Goal: Task Accomplishment & Management: Complete application form

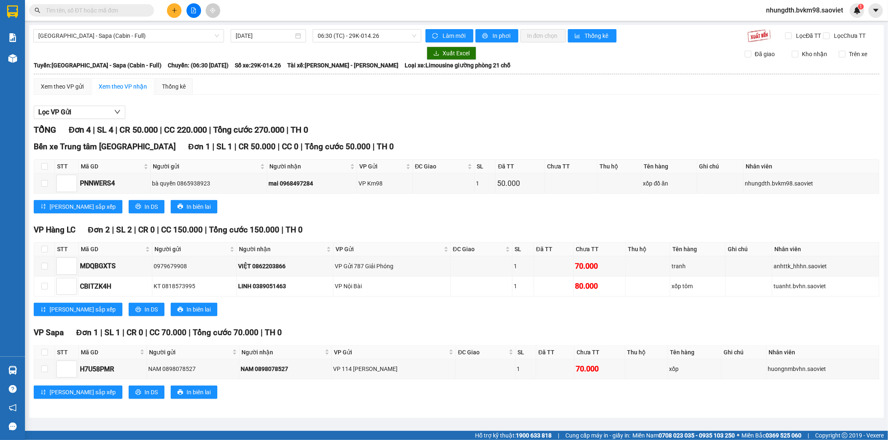
click at [176, 7] on icon "plus" at bounding box center [174, 10] width 6 height 6
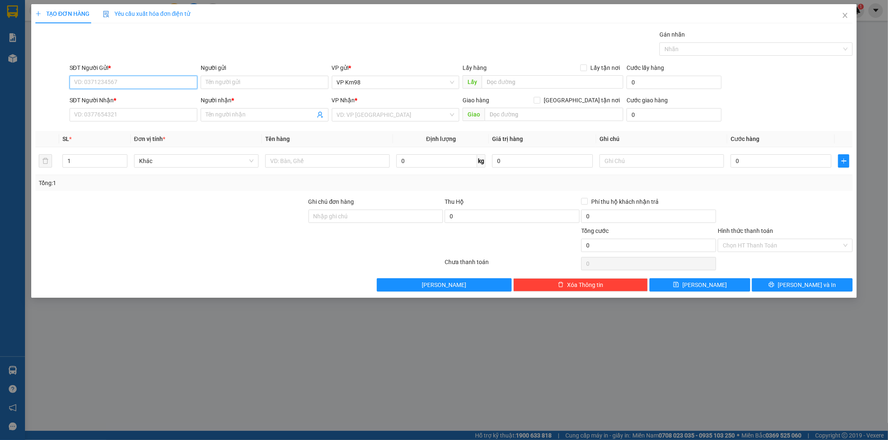
click at [117, 85] on input "SĐT Người Gửi *" at bounding box center [134, 82] width 128 height 13
type input "0976933323"
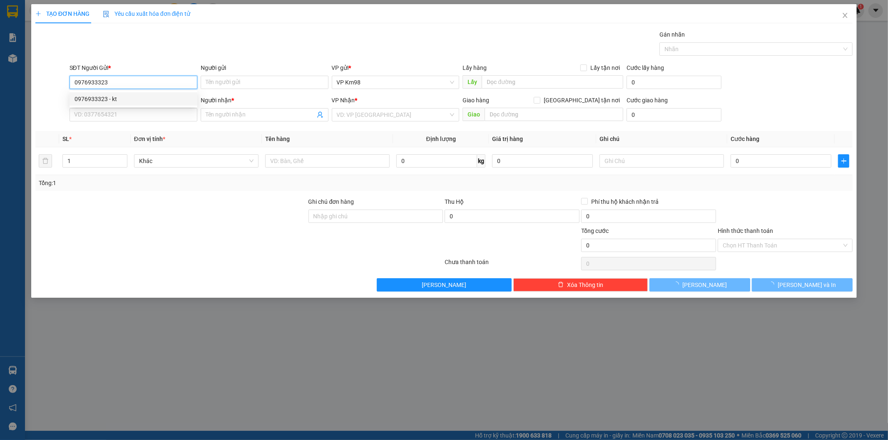
click at [94, 99] on div "0976933323 - kt" at bounding box center [133, 98] width 118 height 9
type input "kt"
type input "0943966868"
type input "kt"
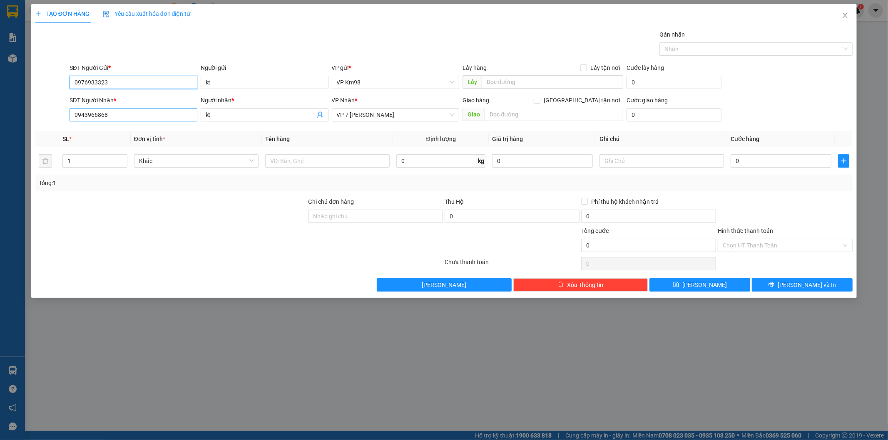
type input "0976933323"
click at [109, 118] on input "0943966868" at bounding box center [134, 114] width 128 height 13
type input "0"
type input "0948549999"
click at [286, 161] on input "text" at bounding box center [327, 160] width 124 height 13
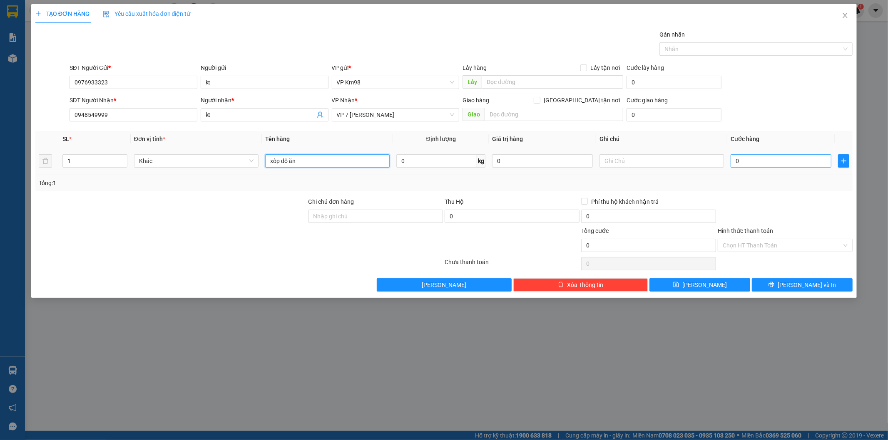
type input "xốp đồ ăn"
click at [738, 160] on input "0" at bounding box center [780, 160] width 101 height 13
type input "5"
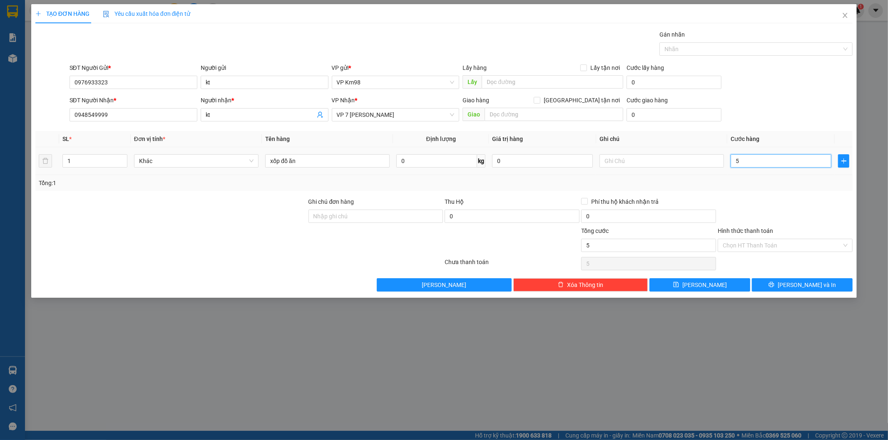
type input "50"
type input "500"
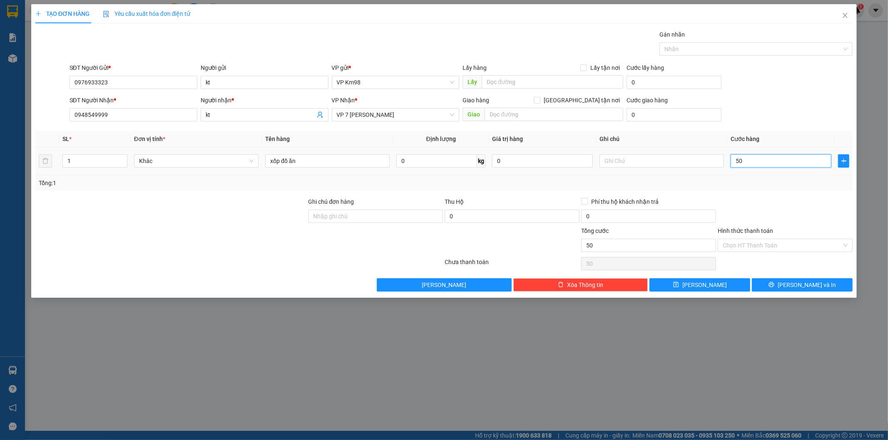
type input "500"
type input "5.000"
type input "50.000"
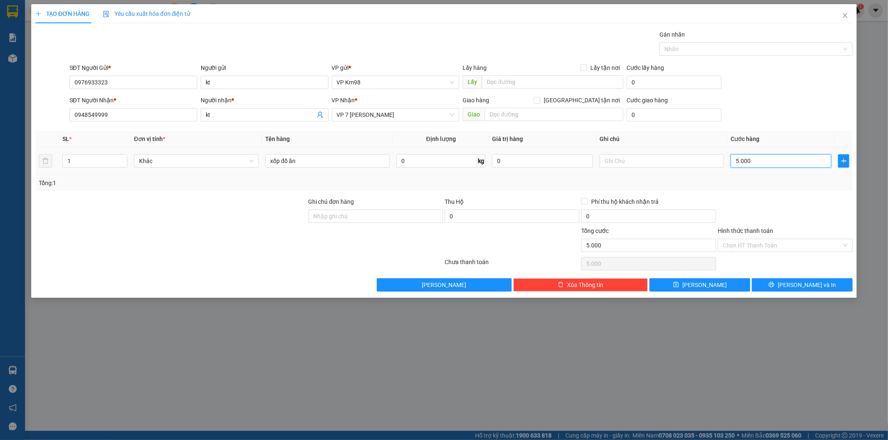
type input "50.000"
click at [774, 286] on icon "printer" at bounding box center [771, 284] width 5 height 5
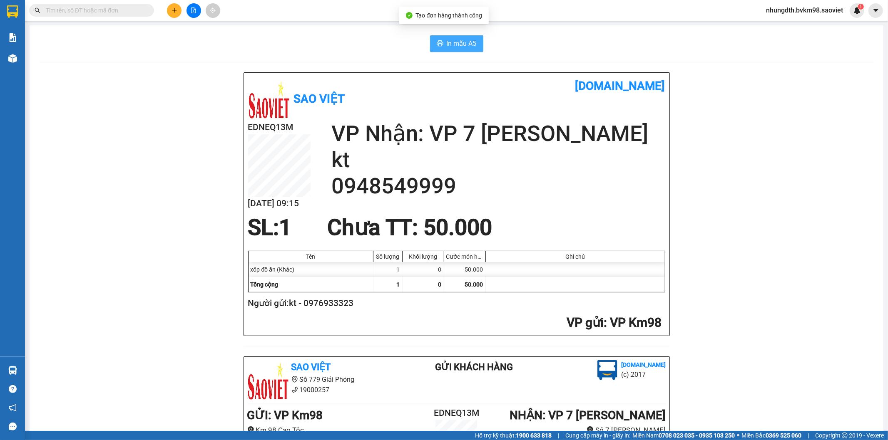
click at [457, 39] on span "In mẫu A5" at bounding box center [462, 43] width 30 height 10
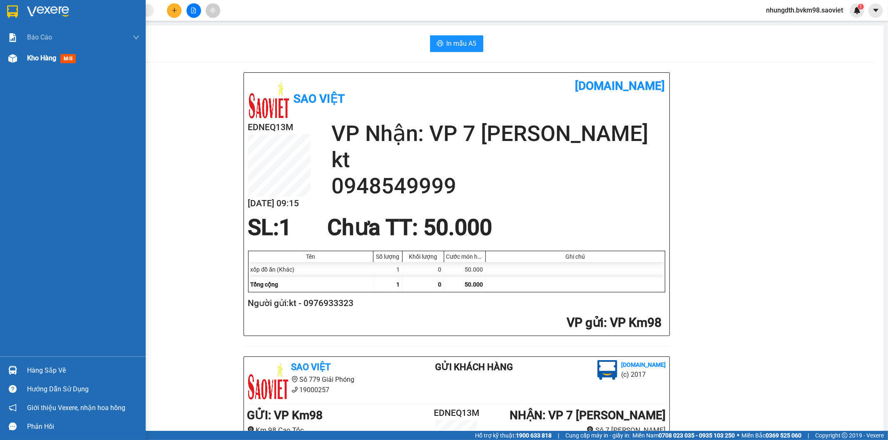
click at [12, 61] on img at bounding box center [12, 58] width 9 height 9
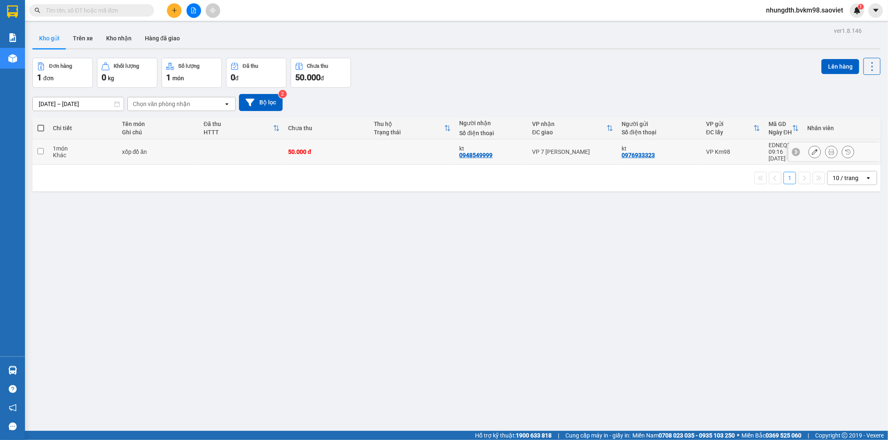
click at [40, 150] on input "checkbox" at bounding box center [40, 151] width 6 height 6
checkbox input "true"
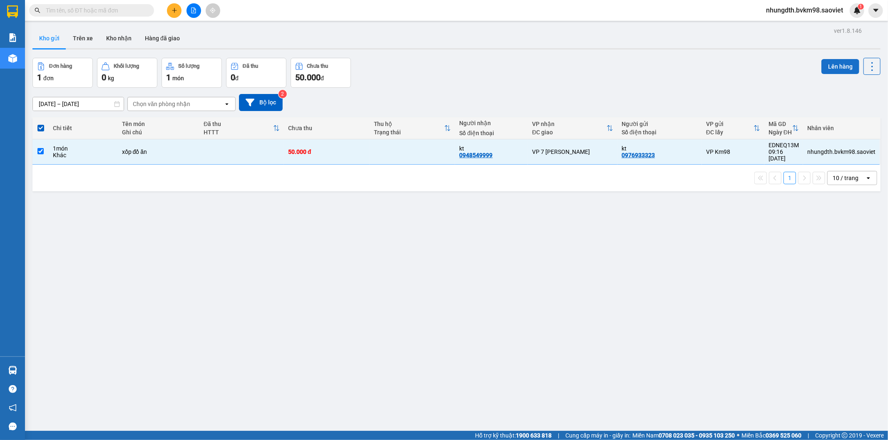
click at [832, 71] on button "Lên hàng" at bounding box center [840, 66] width 38 height 15
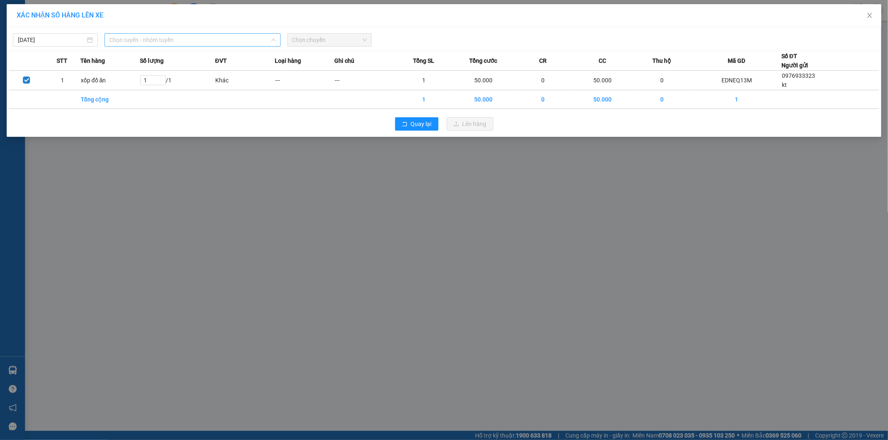
click at [188, 46] on span "Chọn tuyến - nhóm tuyến" at bounding box center [192, 40] width 166 height 12
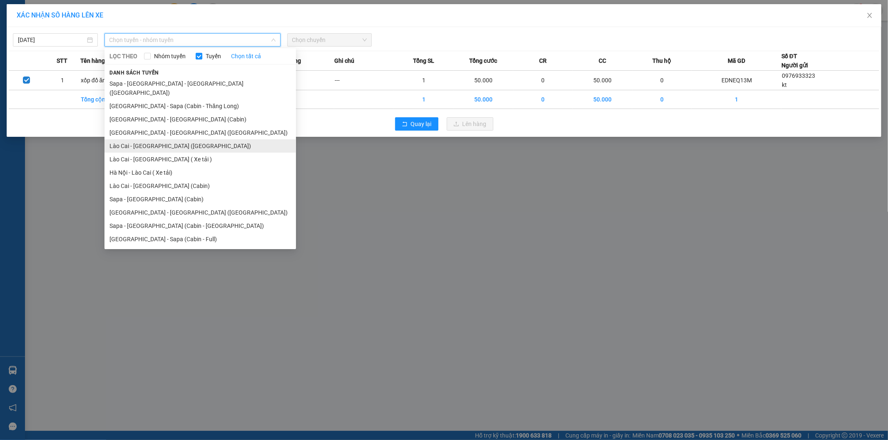
click at [163, 139] on li "Lào Cai - [GEOGRAPHIC_DATA] ([GEOGRAPHIC_DATA])" at bounding box center [199, 145] width 191 height 13
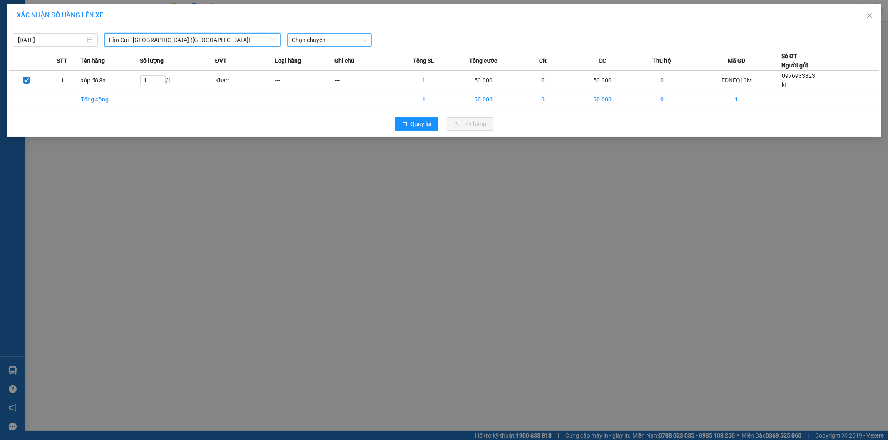
click at [317, 42] on span "Chọn chuyến" at bounding box center [329, 40] width 75 height 12
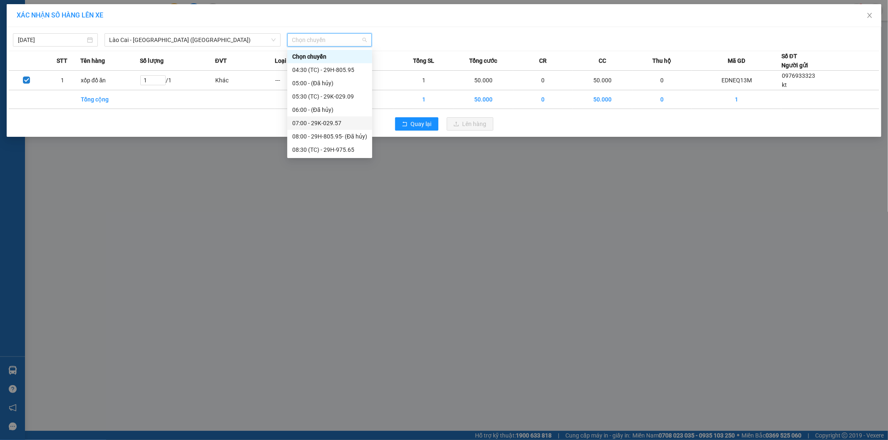
click at [331, 127] on div "07:00 - 29K-029.57" at bounding box center [329, 123] width 75 height 9
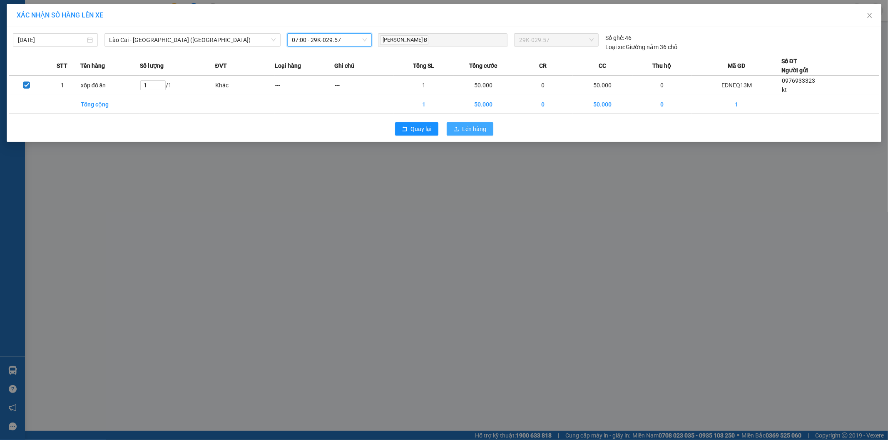
click at [461, 132] on button "Lên hàng" at bounding box center [470, 128] width 47 height 13
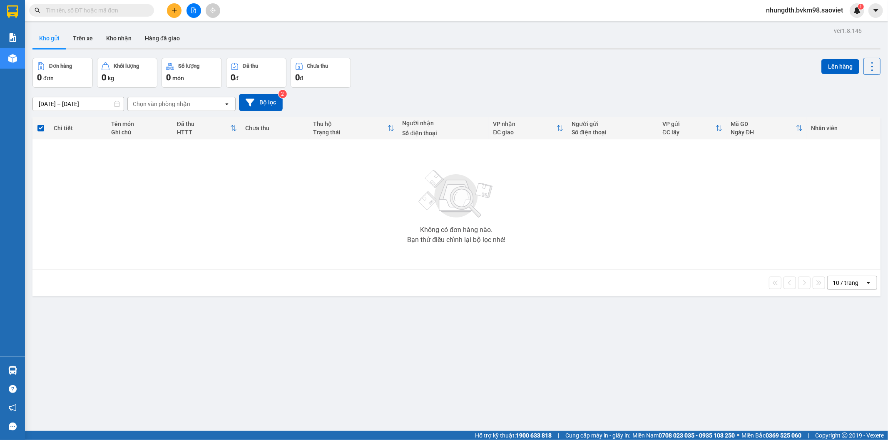
click at [106, 13] on input "text" at bounding box center [95, 10] width 98 height 9
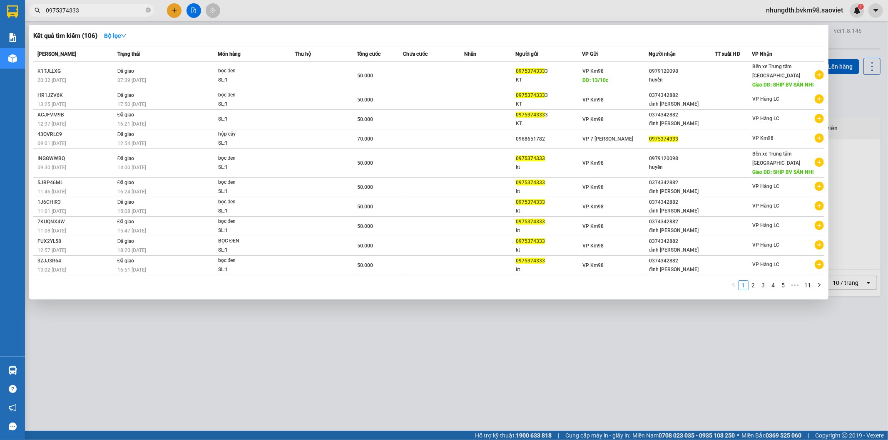
type input "0975374333"
click at [605, 351] on div at bounding box center [444, 220] width 888 height 440
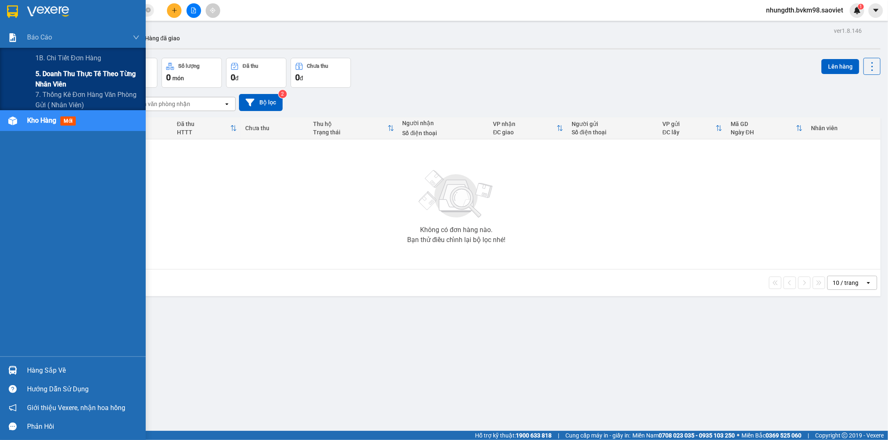
click at [46, 73] on span "5. Doanh thu thực tế theo từng nhân viên" at bounding box center [87, 79] width 104 height 21
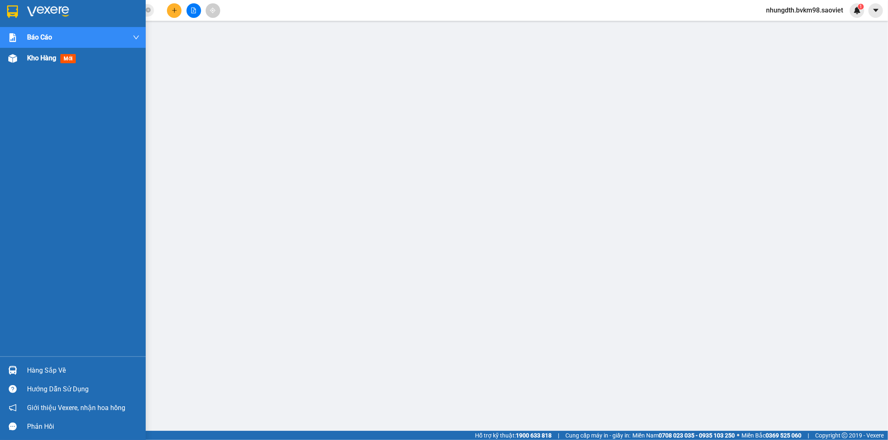
click at [18, 57] on div at bounding box center [12, 58] width 15 height 15
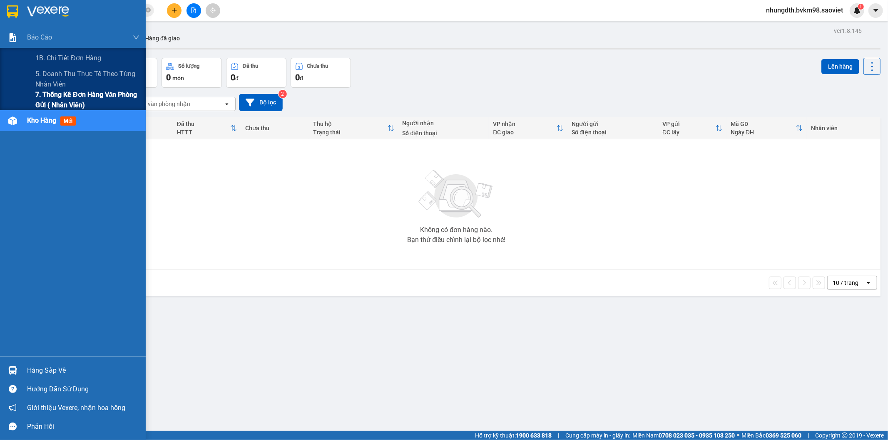
click at [52, 92] on span "7. Thống kê đơn hàng văn phòng gửi ( Nhân viên)" at bounding box center [87, 99] width 104 height 21
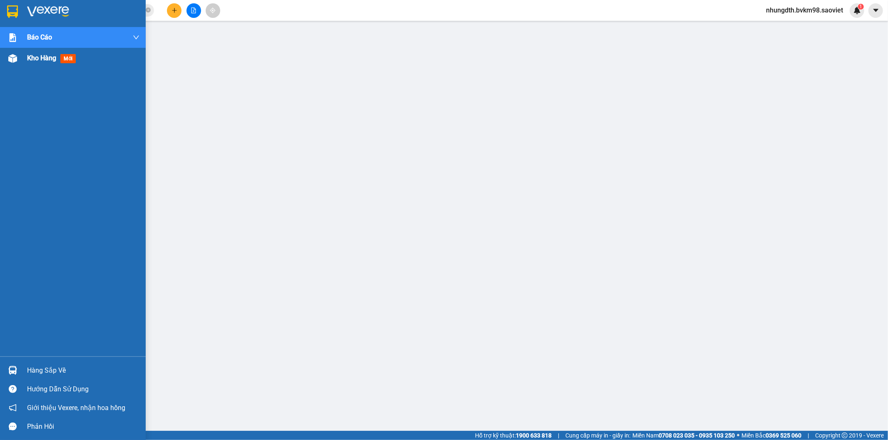
click at [11, 55] on img at bounding box center [12, 58] width 9 height 9
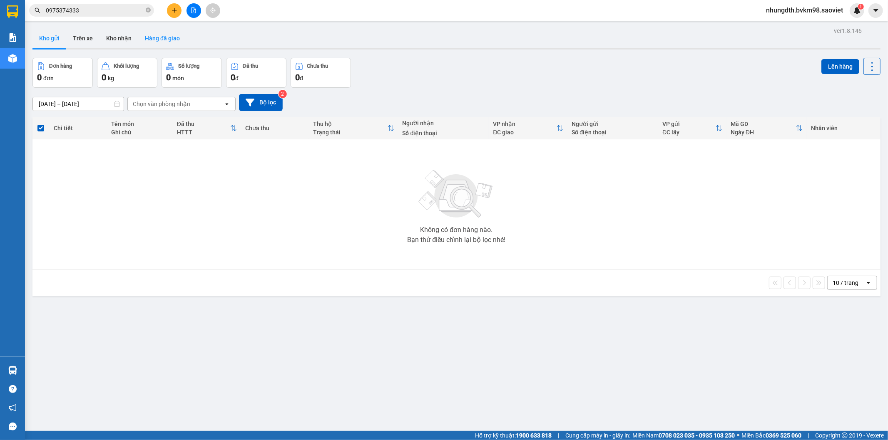
click at [164, 38] on button "Hàng đã giao" at bounding box center [162, 38] width 48 height 20
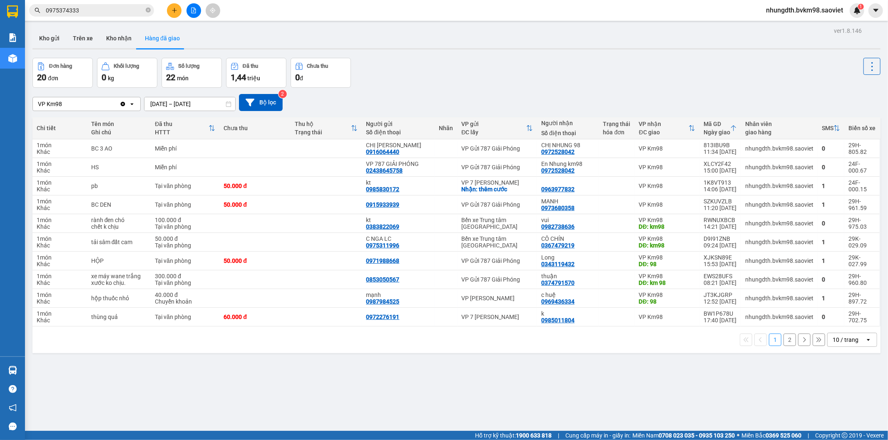
click at [171, 109] on div "ver 1.8.146 Kho gửi Trên xe Kho nhận Hàng đã giao Đơn hàng 20 đơn Khối lượng 0 …" at bounding box center [456, 245] width 854 height 440
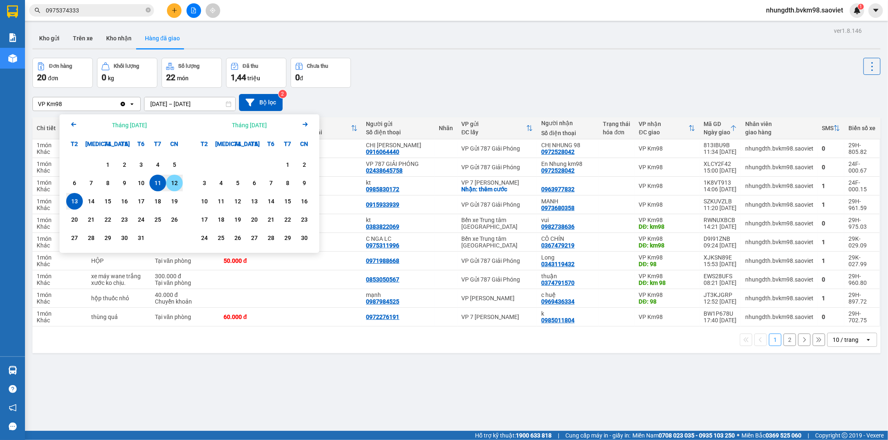
click at [176, 185] on div "12" at bounding box center [175, 183] width 12 height 10
type input "[DATE] – [DATE]"
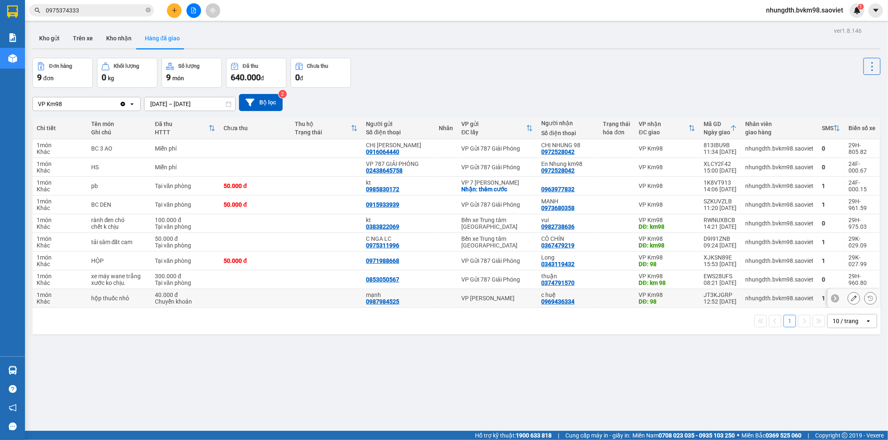
click at [276, 298] on td at bounding box center [254, 298] width 71 height 19
click at [194, 10] on icon "file-add" at bounding box center [194, 10] width 6 height 6
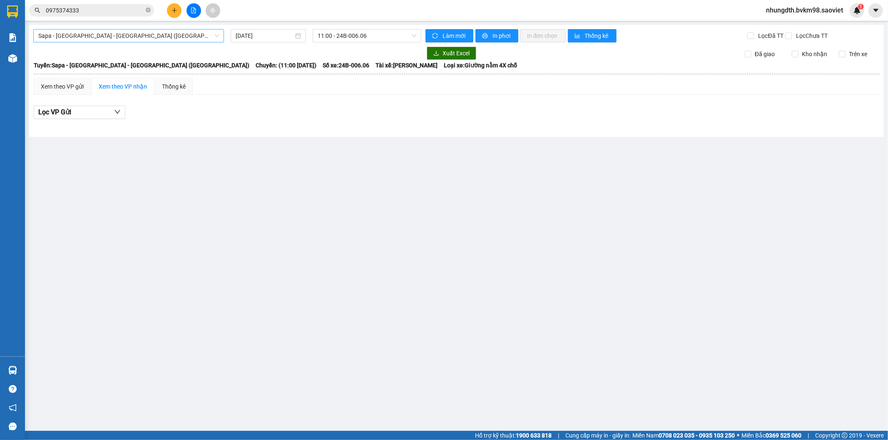
click at [83, 40] on span "Sapa - [GEOGRAPHIC_DATA] - [GEOGRAPHIC_DATA] ([GEOGRAPHIC_DATA])" at bounding box center [128, 36] width 181 height 12
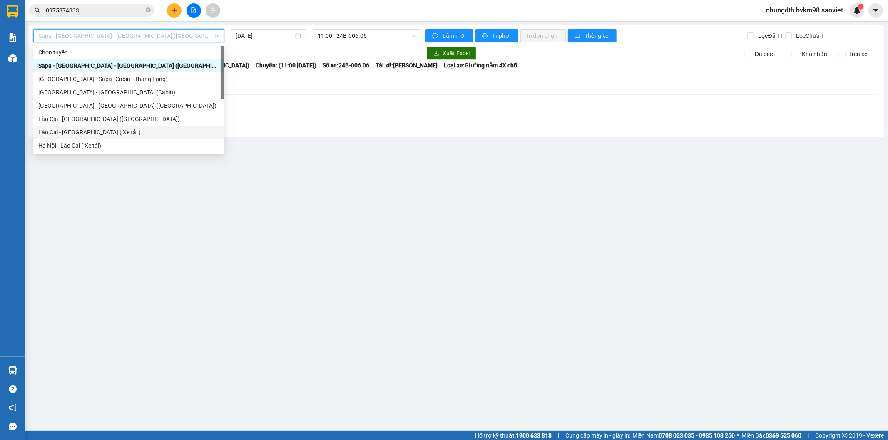
click at [93, 131] on div "Lào Cai - [GEOGRAPHIC_DATA] ( Xe tải )" at bounding box center [128, 132] width 181 height 9
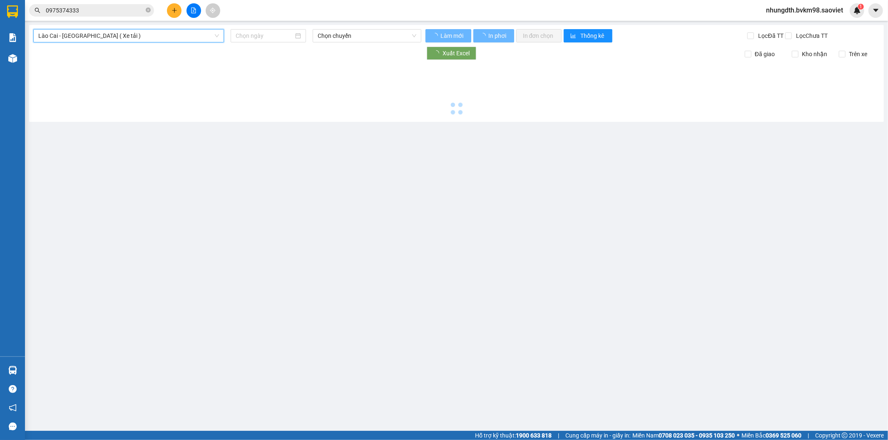
type input "[DATE]"
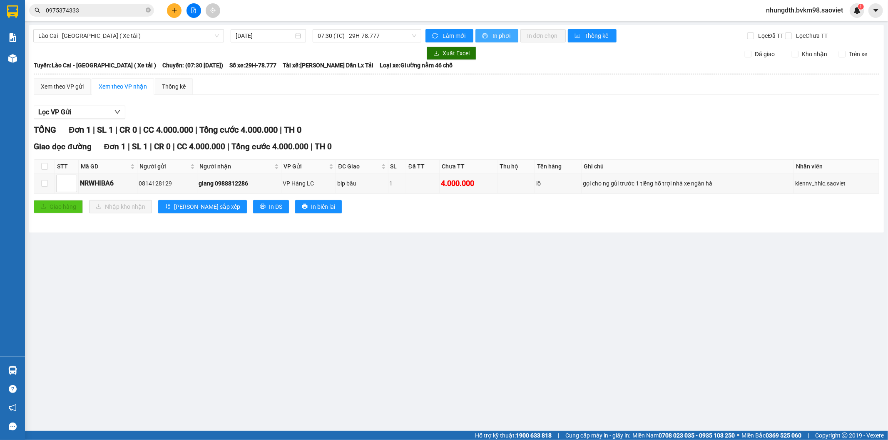
click at [492, 36] on span "In phơi" at bounding box center [501, 35] width 19 height 9
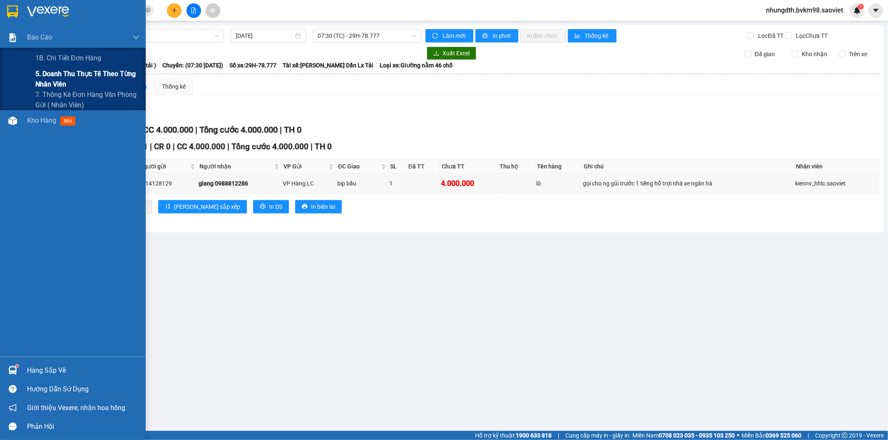
click at [52, 74] on span "5. Doanh thu thực tế theo từng nhân viên" at bounding box center [87, 79] width 104 height 21
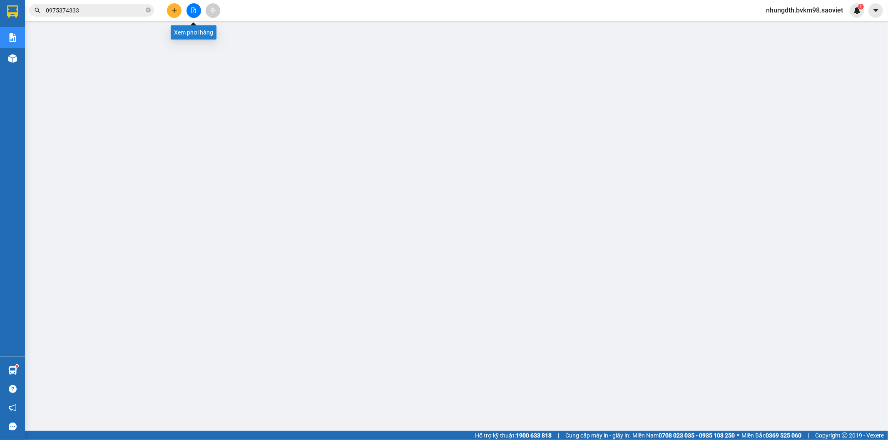
click at [189, 15] on button at bounding box center [193, 10] width 15 height 15
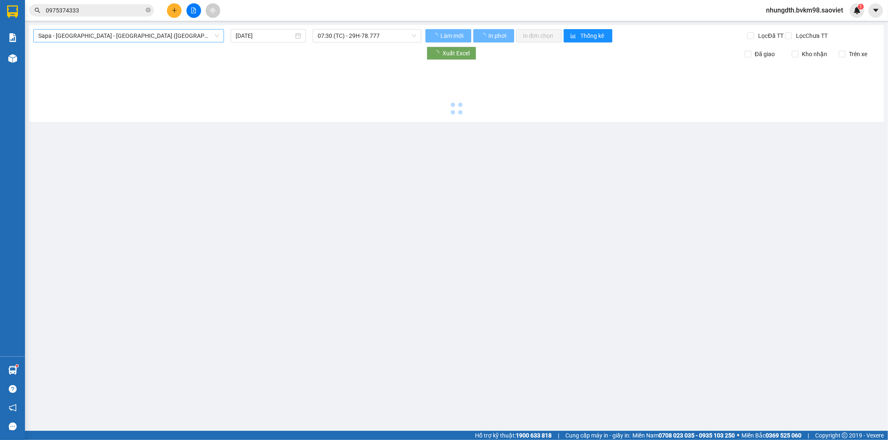
click at [97, 35] on span "Sapa - [GEOGRAPHIC_DATA] - [GEOGRAPHIC_DATA] ([GEOGRAPHIC_DATA])" at bounding box center [128, 36] width 181 height 12
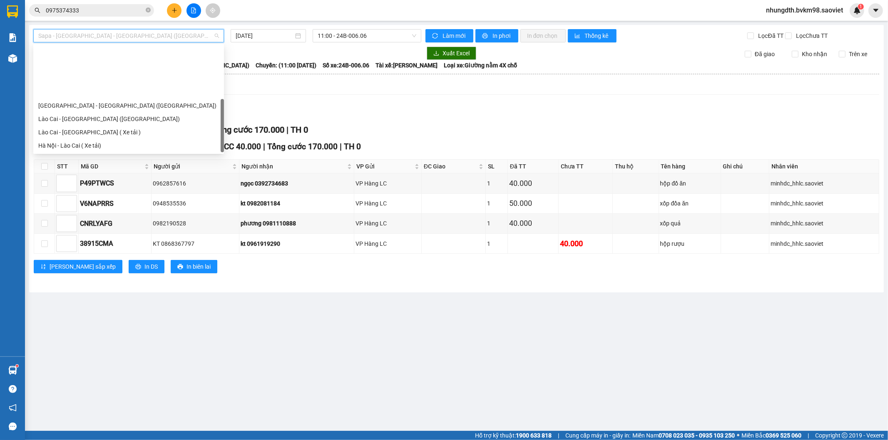
click at [74, 208] on div "[GEOGRAPHIC_DATA] - Sapa (Cabin - Full)" at bounding box center [128, 212] width 181 height 9
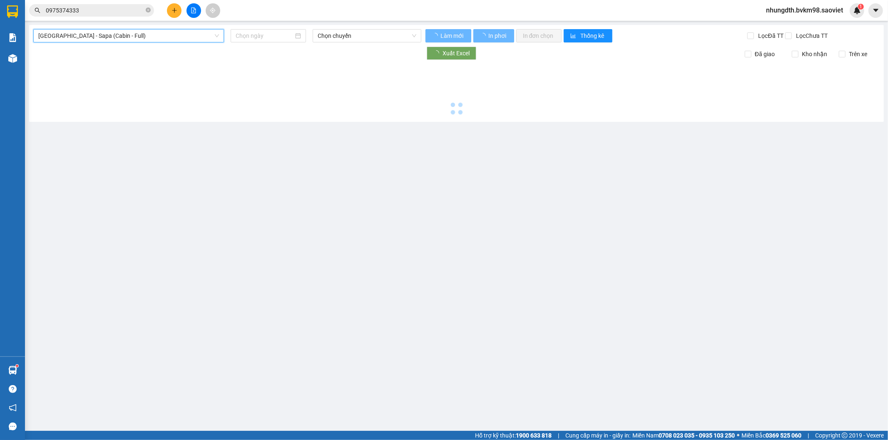
type input "[DATE]"
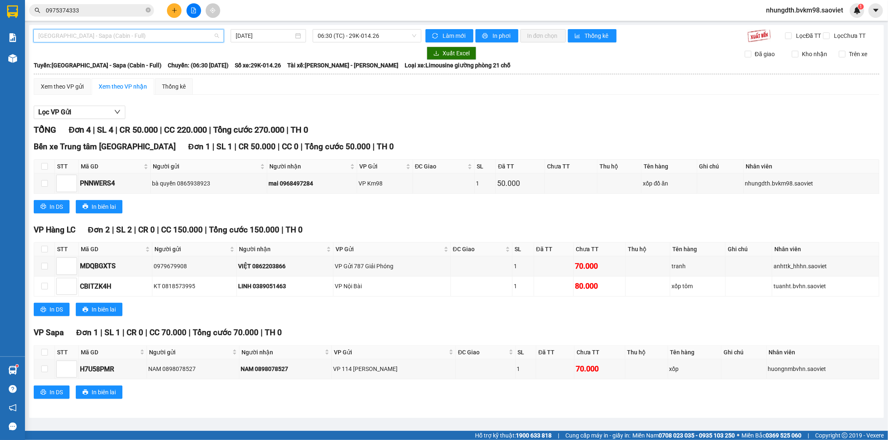
click at [75, 38] on span "[GEOGRAPHIC_DATA] - Sapa (Cabin - Full)" at bounding box center [128, 36] width 181 height 12
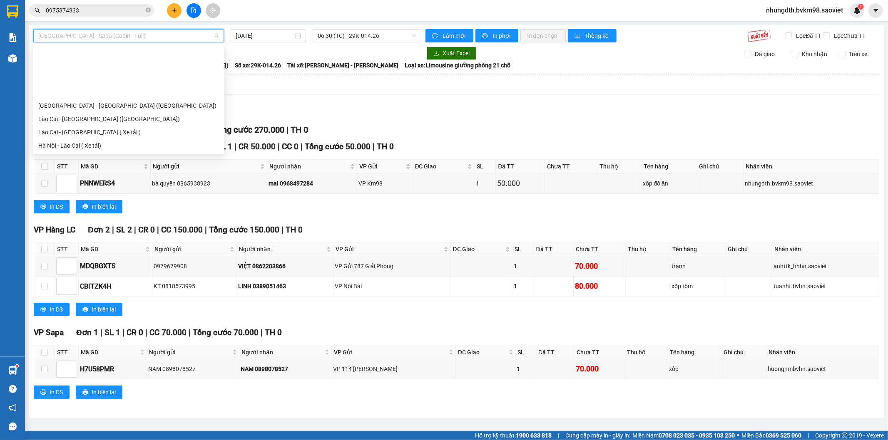
click at [60, 168] on div "Sapa - [GEOGRAPHIC_DATA] (Cabin)" at bounding box center [128, 172] width 181 height 9
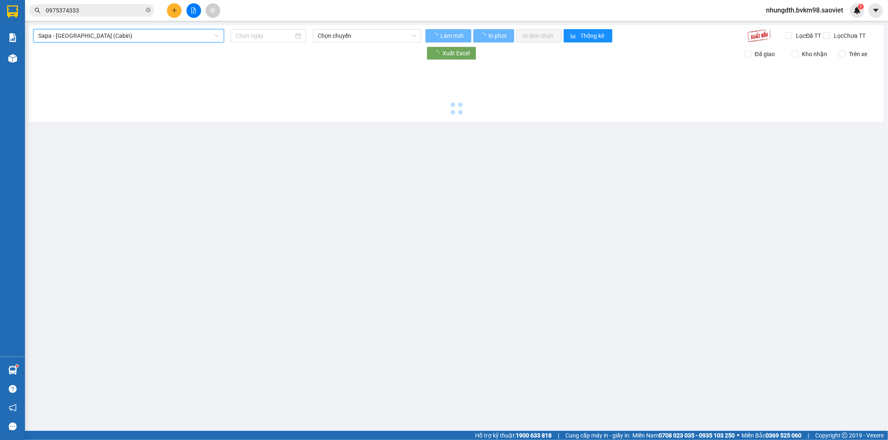
type input "[DATE]"
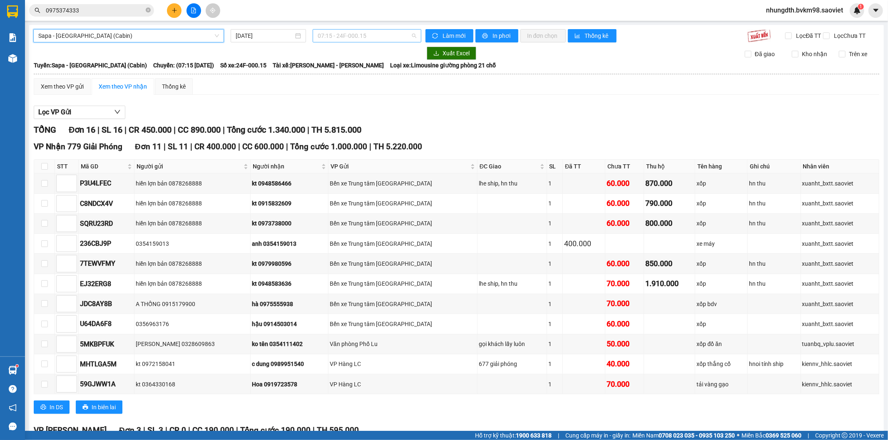
click at [328, 41] on span "07:15 - 24F-000.15" at bounding box center [367, 36] width 98 height 12
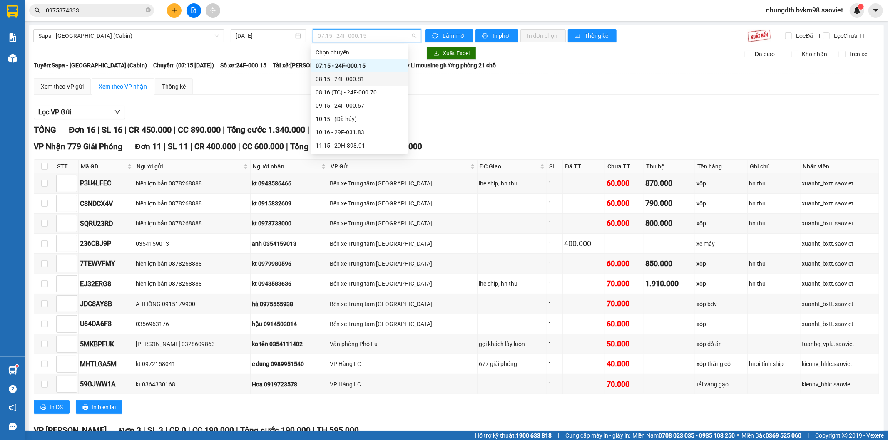
click at [351, 80] on div "08:15 - 24F-000.81" at bounding box center [358, 78] width 87 height 9
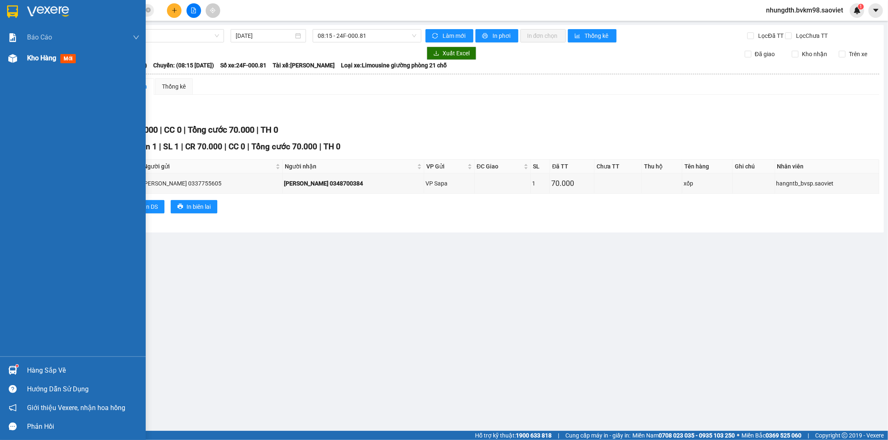
click at [25, 60] on div "Kho hàng mới" at bounding box center [73, 58] width 146 height 21
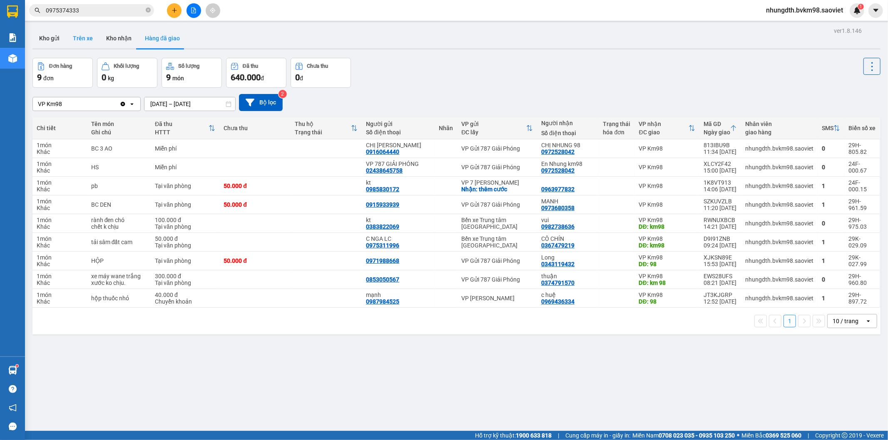
click at [77, 38] on button "Trên xe" at bounding box center [82, 38] width 33 height 20
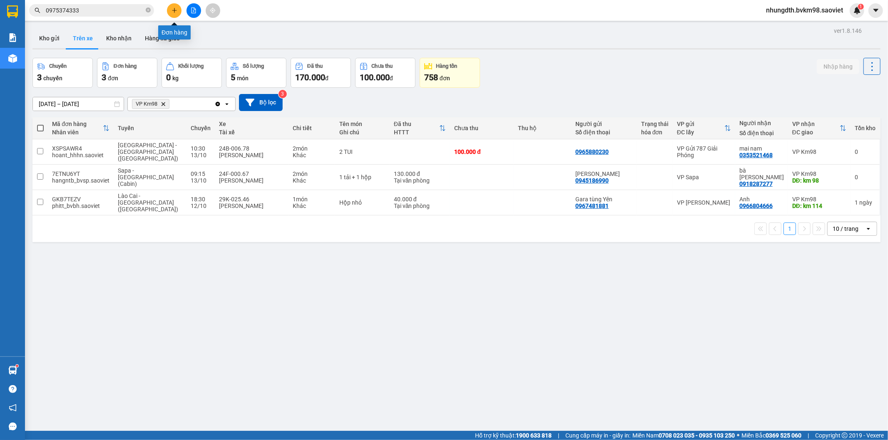
click at [173, 10] on icon "plus" at bounding box center [174, 10] width 5 height 0
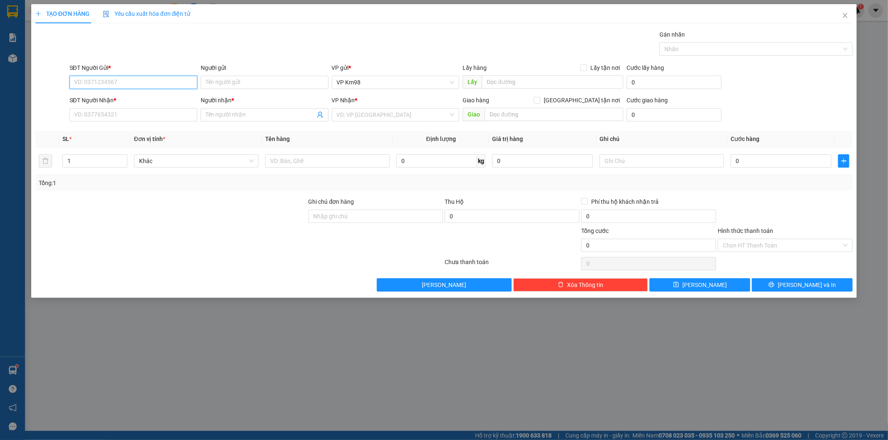
click at [117, 82] on input "SĐT Người Gửi *" at bounding box center [134, 82] width 128 height 13
type input "0379813475"
click at [114, 101] on div "0379813475 - VĨNH" at bounding box center [133, 98] width 118 height 9
type input "VĨNH"
type input "p1 time city"
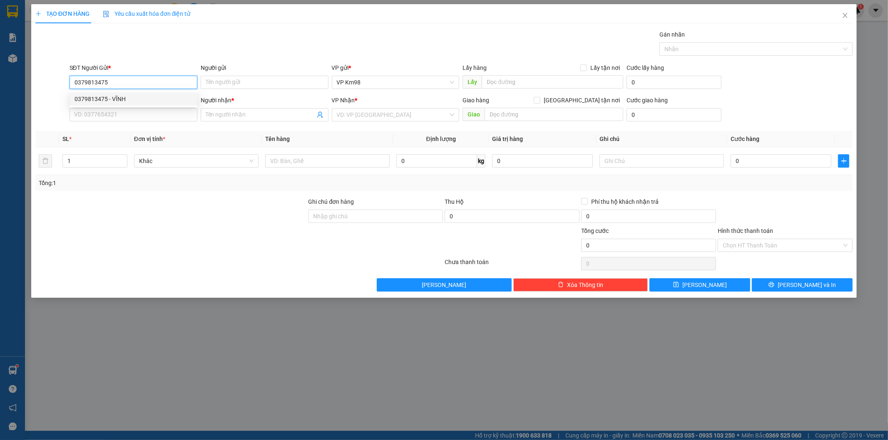
type input "0342718018"
type input "lực"
type input "0379813475"
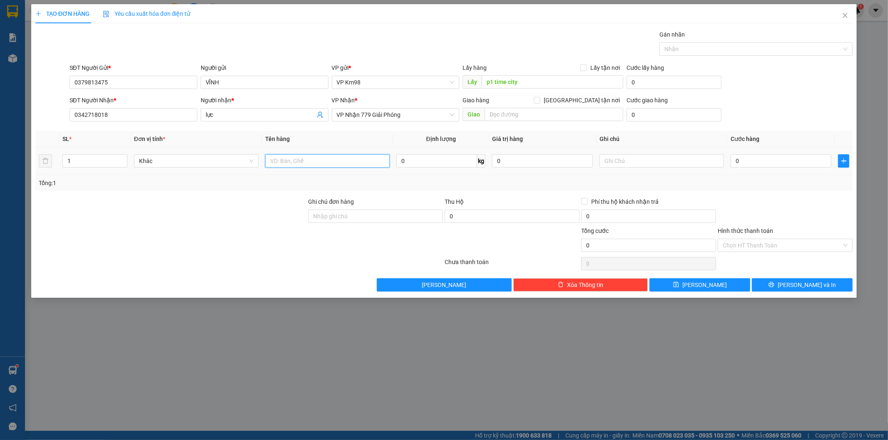
click at [308, 165] on input "text" at bounding box center [327, 160] width 124 height 13
click at [534, 85] on input "p1 time city" at bounding box center [553, 81] width 142 height 13
click at [307, 157] on input "text" at bounding box center [327, 160] width 124 height 13
type input "tải liền"
click at [766, 160] on input "0" at bounding box center [780, 160] width 101 height 13
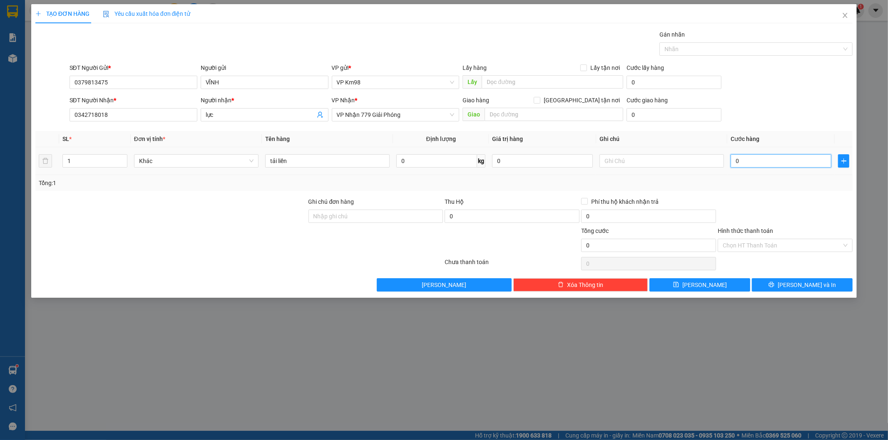
type input "5"
type input "50"
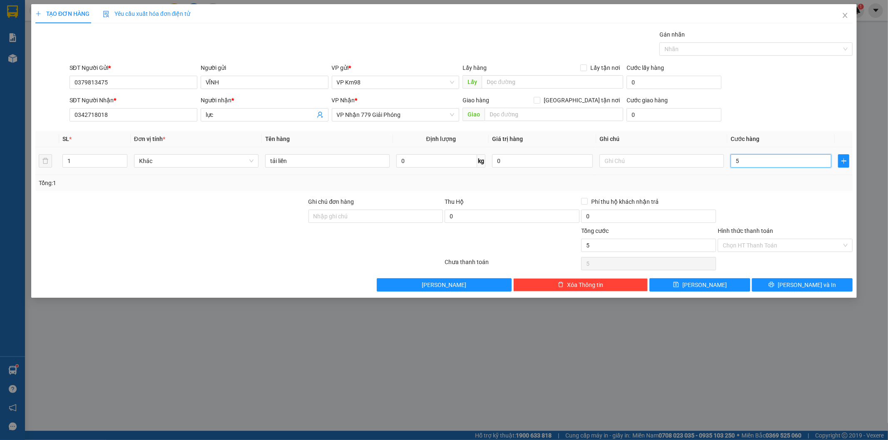
type input "50"
type input "500"
type input "5.000"
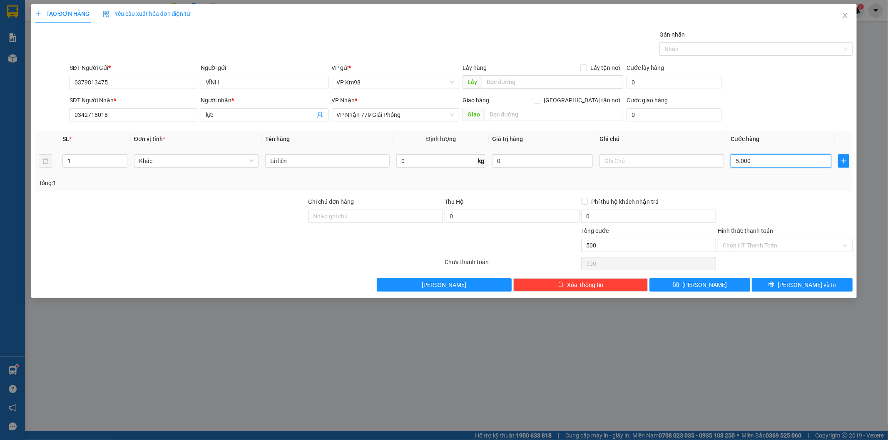
type input "5.000"
type input "50.000"
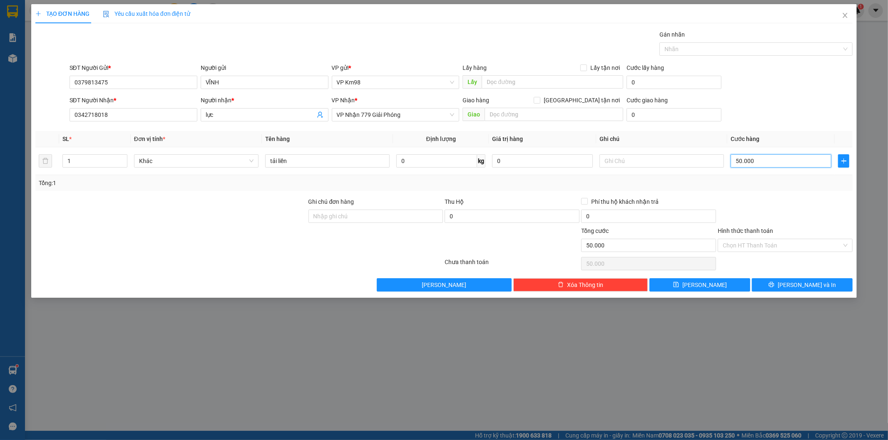
type input "50.000"
click at [767, 230] on label "Hình thức thanh toán" at bounding box center [745, 231] width 55 height 7
click at [767, 239] on input "Hình thức thanh toán" at bounding box center [782, 245] width 119 height 12
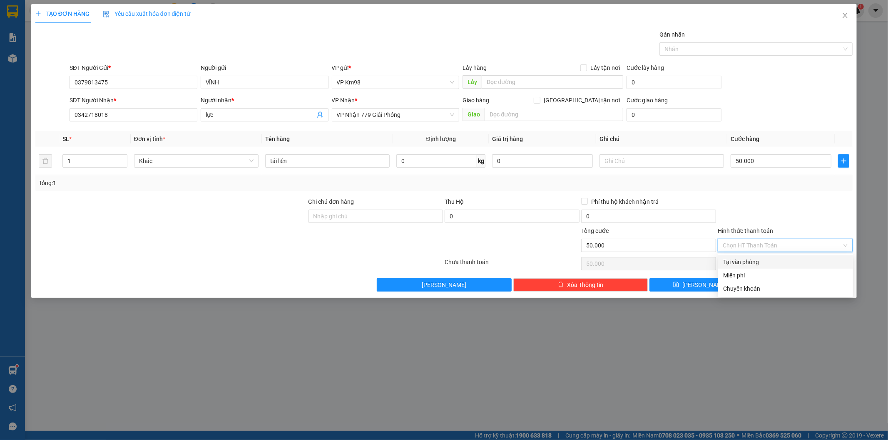
click at [760, 264] on div "Tại văn phòng" at bounding box center [785, 262] width 125 height 9
type input "0"
click at [774, 284] on icon "printer" at bounding box center [771, 285] width 6 height 6
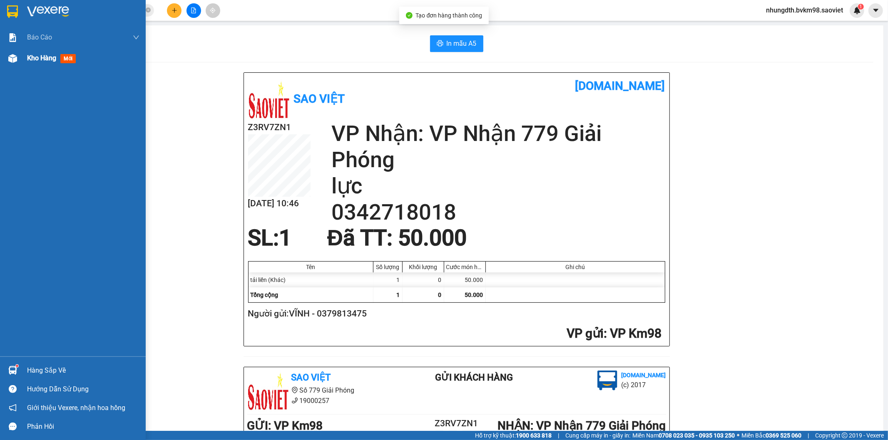
click at [14, 58] on img at bounding box center [12, 58] width 9 height 9
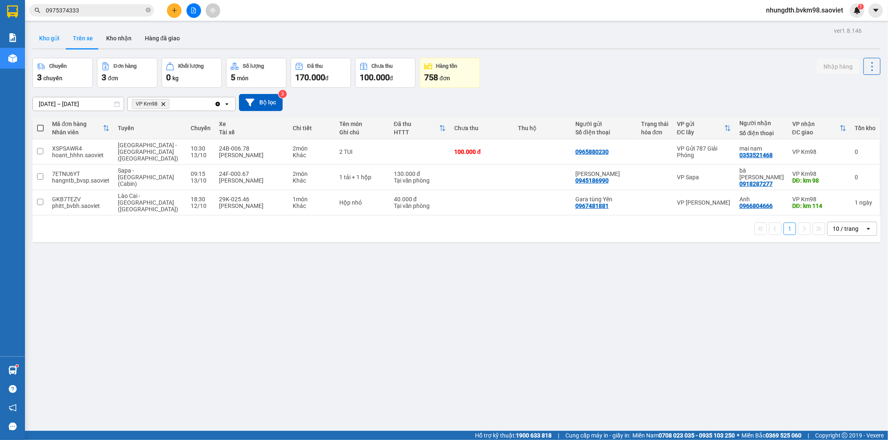
click at [48, 37] on button "Kho gửi" at bounding box center [49, 38] width 34 height 20
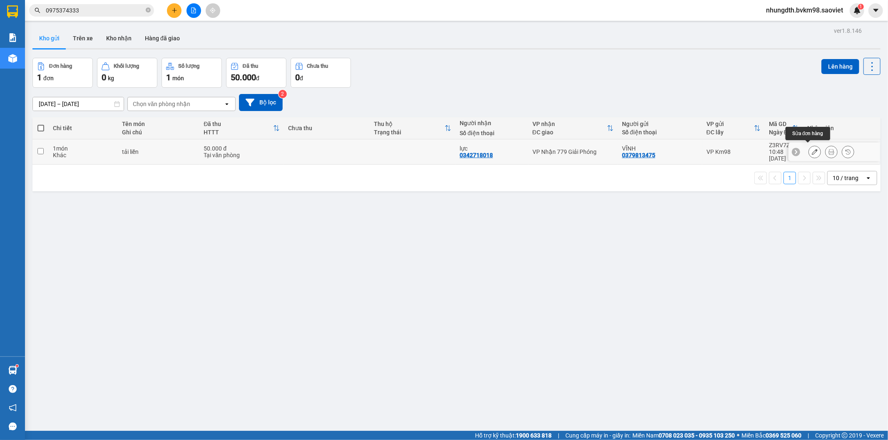
click at [809, 149] on button at bounding box center [815, 152] width 12 height 15
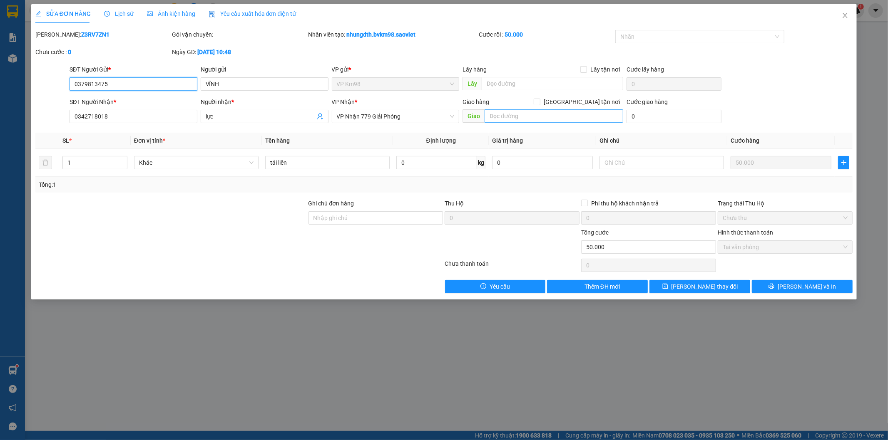
type input "0379813475"
type input "VĨNH"
type input "0342718018"
type input "lực"
type input "0"
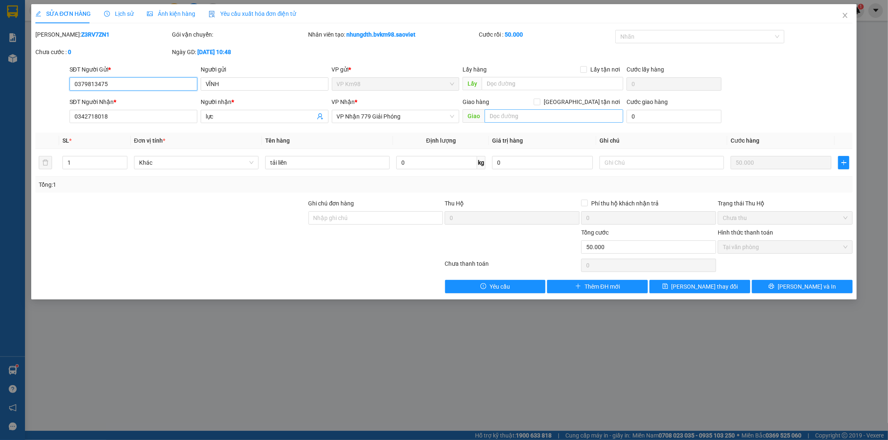
type input "50.000"
click at [639, 164] on input "text" at bounding box center [661, 162] width 124 height 13
type input "gọi síp hộ khách"
drag, startPoint x: 772, startPoint y: 286, endPoint x: 554, endPoint y: 219, distance: 227.5
click at [771, 286] on button "[PERSON_NAME] và In" at bounding box center [802, 286] width 101 height 13
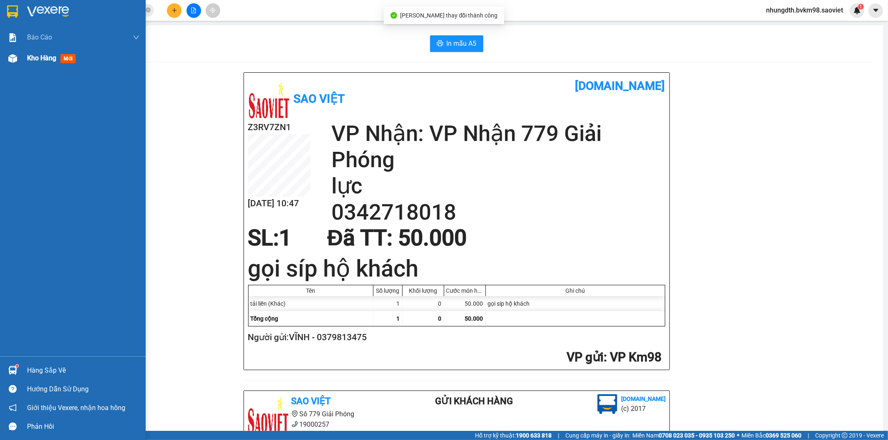
click at [14, 58] on img at bounding box center [12, 58] width 9 height 9
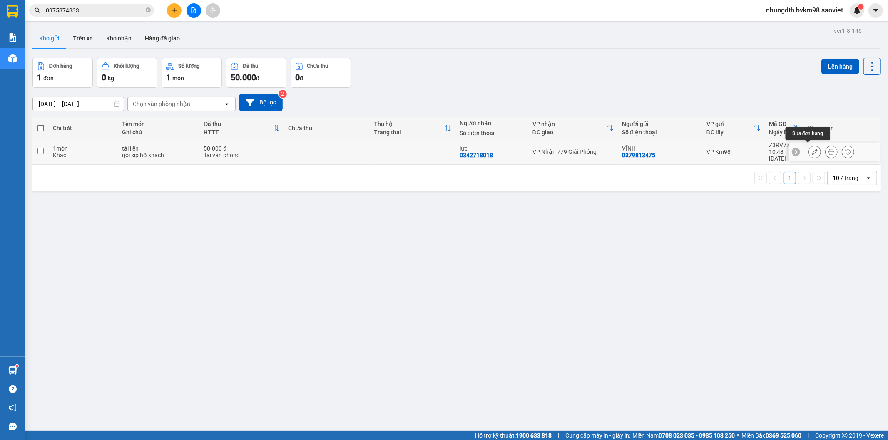
click at [812, 149] on icon at bounding box center [815, 152] width 6 height 6
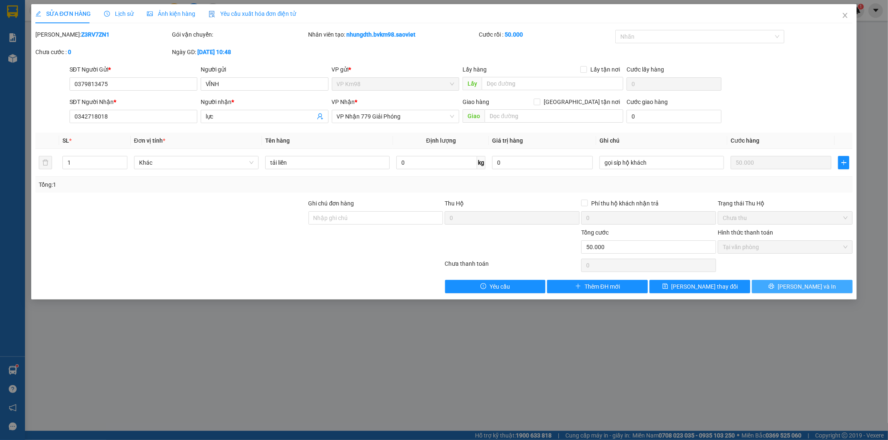
click at [771, 285] on button "[PERSON_NAME] và In" at bounding box center [802, 286] width 101 height 13
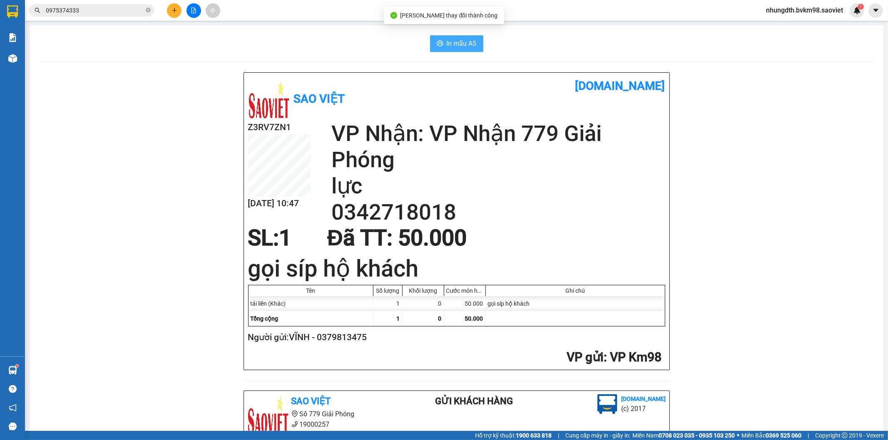
click at [452, 42] on span "In mẫu A5" at bounding box center [462, 43] width 30 height 10
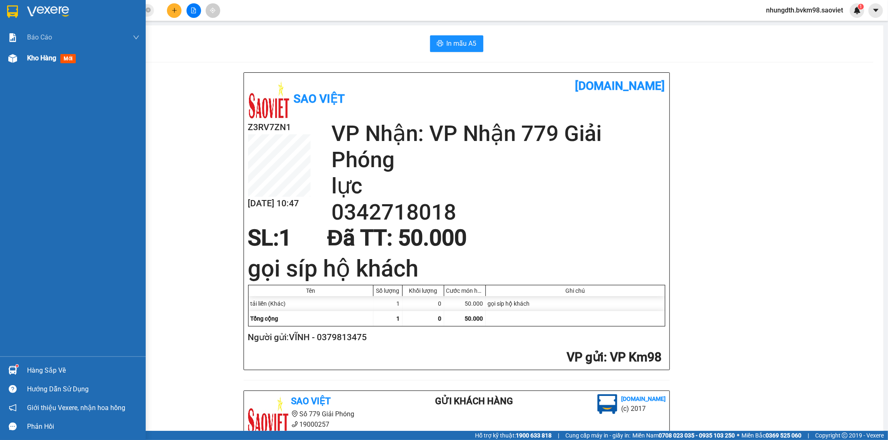
click at [8, 58] on img at bounding box center [12, 58] width 9 height 9
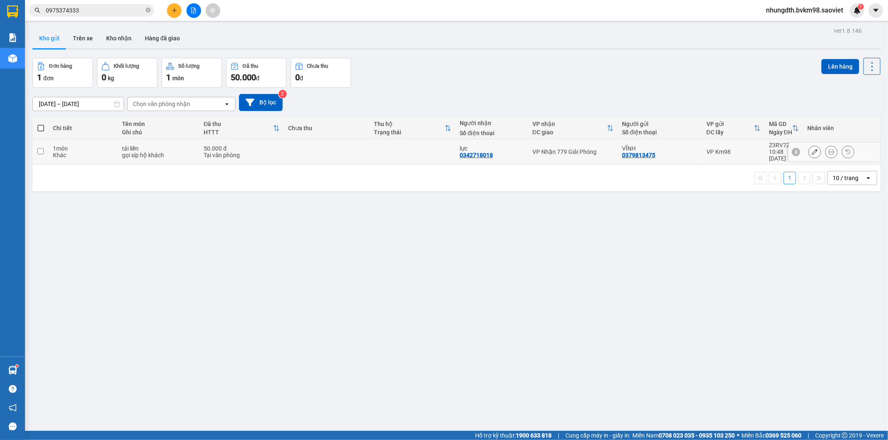
click at [37, 148] on input "checkbox" at bounding box center [40, 151] width 6 height 6
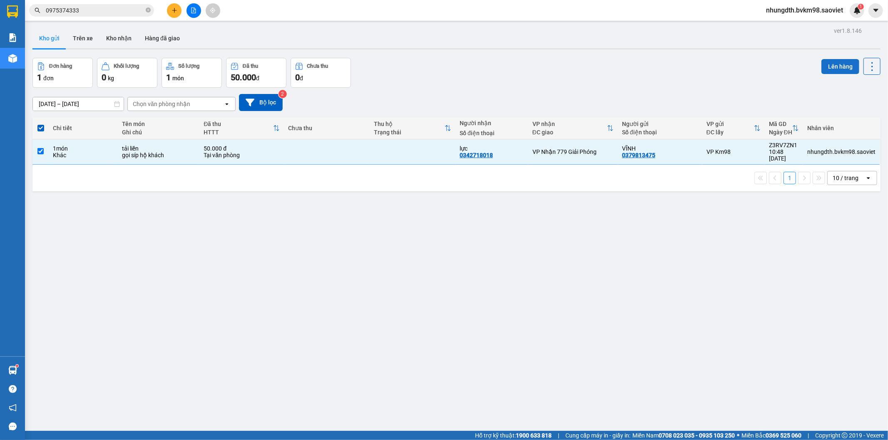
click at [837, 62] on button "Lên hàng" at bounding box center [840, 66] width 38 height 15
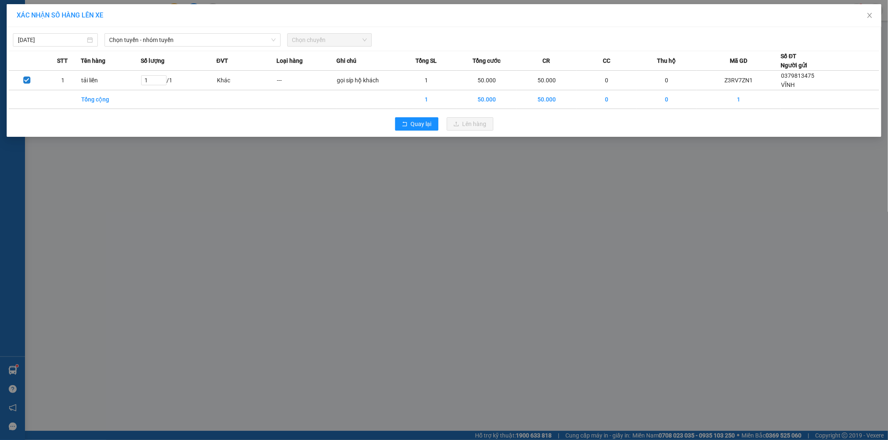
click at [127, 30] on div "[DATE] Chọn tuyến - nhóm tuyến Chọn chuyến" at bounding box center [444, 37] width 870 height 17
click at [128, 32] on div "[DATE] Chọn tuyến - nhóm tuyến Chọn chuyến" at bounding box center [444, 37] width 870 height 17
click at [128, 37] on span "Chọn tuyến - nhóm tuyến" at bounding box center [192, 40] width 166 height 12
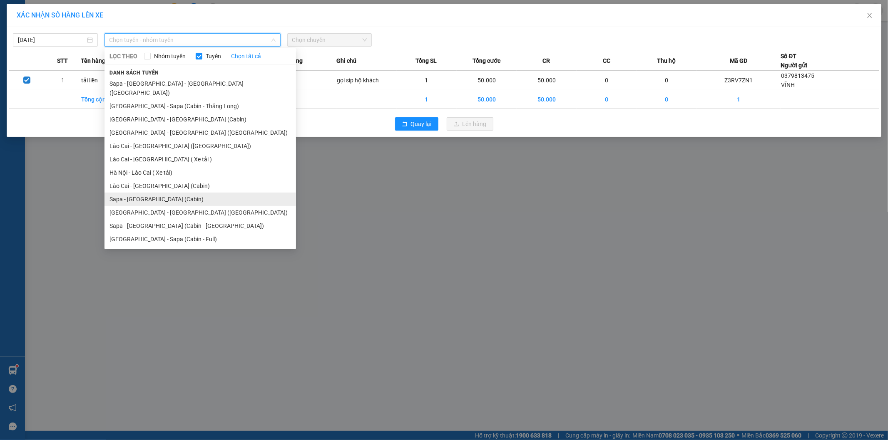
click at [150, 193] on li "Sapa - [GEOGRAPHIC_DATA] (Cabin)" at bounding box center [199, 199] width 191 height 13
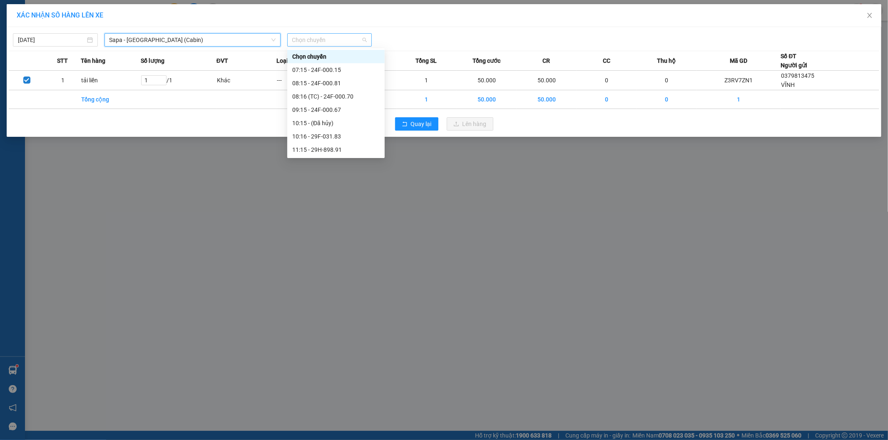
click at [320, 37] on span "Chọn chuyến" at bounding box center [329, 40] width 75 height 12
click at [334, 96] on div "08:16 (TC) - 24F-000.70" at bounding box center [335, 96] width 87 height 9
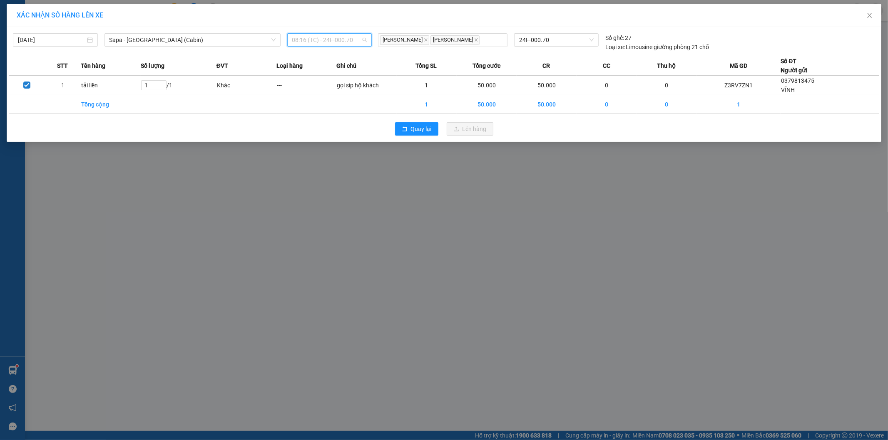
click at [347, 39] on span "08:16 (TC) - 24F-000.70" at bounding box center [329, 40] width 75 height 12
click at [218, 211] on div "XÁC NHẬN SỐ HÀNG LÊN XE [DATE] [GEOGRAPHIC_DATA] - [GEOGRAPHIC_DATA] ([GEOGRAPH…" at bounding box center [444, 220] width 888 height 440
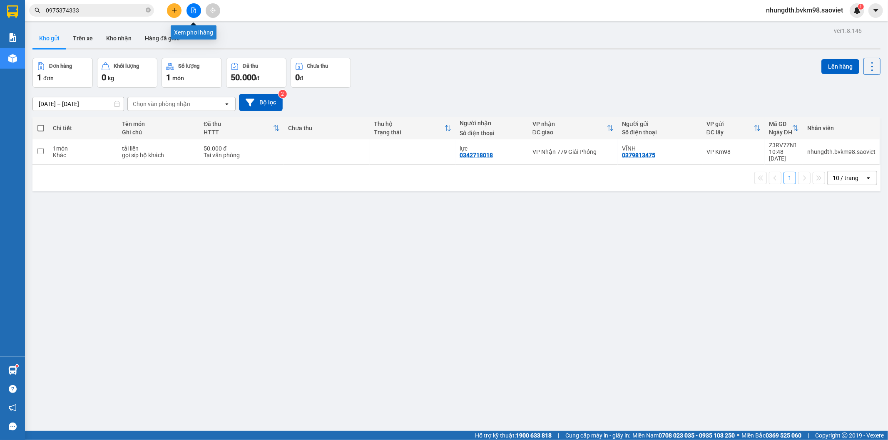
click at [194, 9] on icon "file-add" at bounding box center [193, 10] width 5 height 6
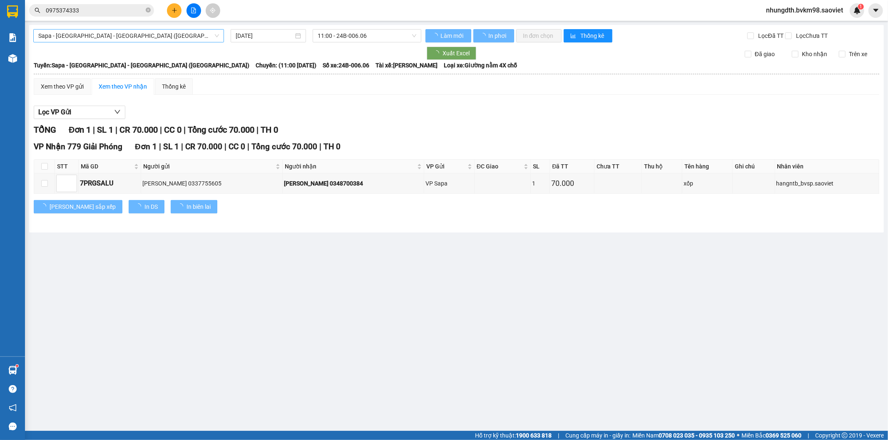
click at [102, 37] on span "Sapa - [GEOGRAPHIC_DATA] - [GEOGRAPHIC_DATA] ([GEOGRAPHIC_DATA])" at bounding box center [128, 36] width 181 height 12
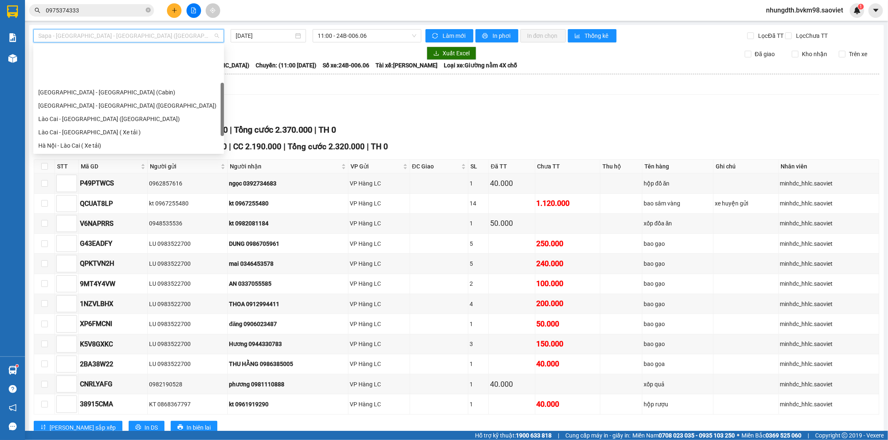
click at [87, 168] on div "Sapa - [GEOGRAPHIC_DATA] (Cabin)" at bounding box center [128, 172] width 181 height 9
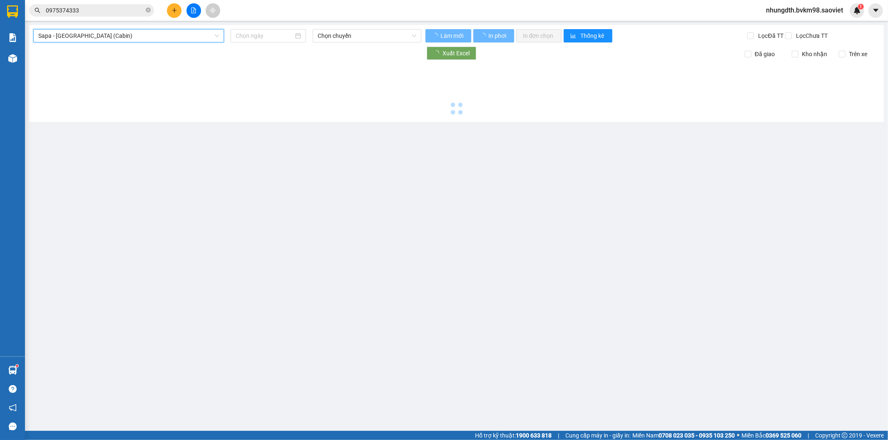
type input "[DATE]"
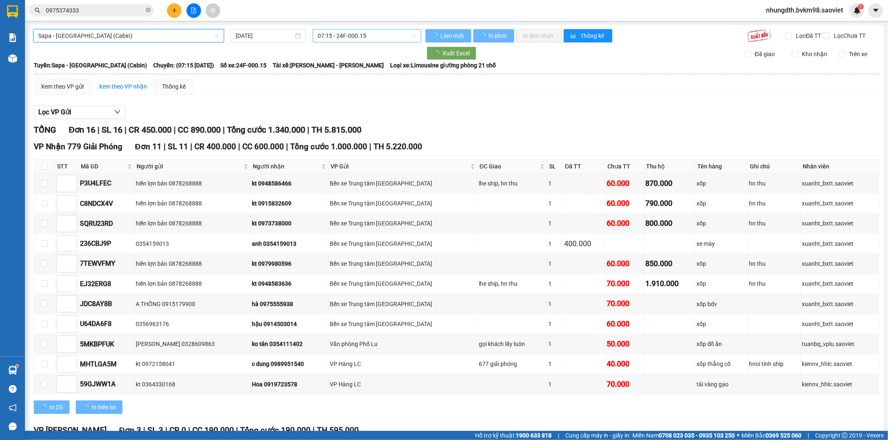
click at [349, 40] on span "07:15 - 24F-000.15" at bounding box center [367, 36] width 98 height 12
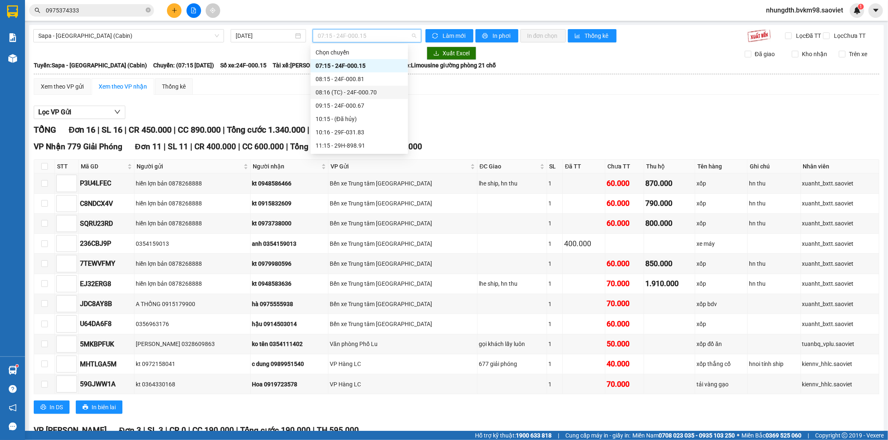
click at [354, 94] on div "08:16 (TC) - 24F-000.70" at bounding box center [358, 92] width 87 height 9
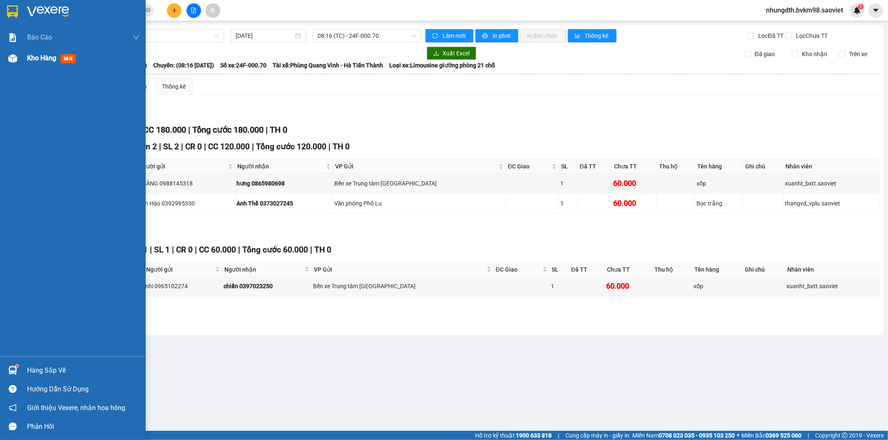
click at [10, 59] on img at bounding box center [12, 58] width 9 height 9
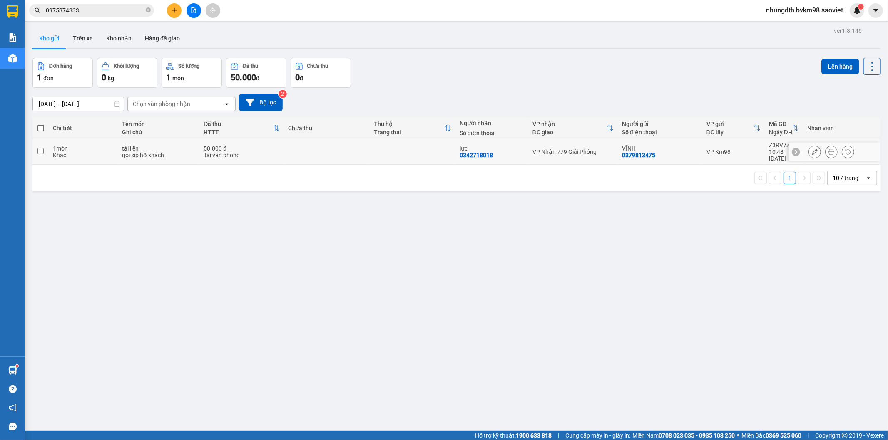
click at [40, 149] on input "checkbox" at bounding box center [40, 151] width 6 height 6
checkbox input "true"
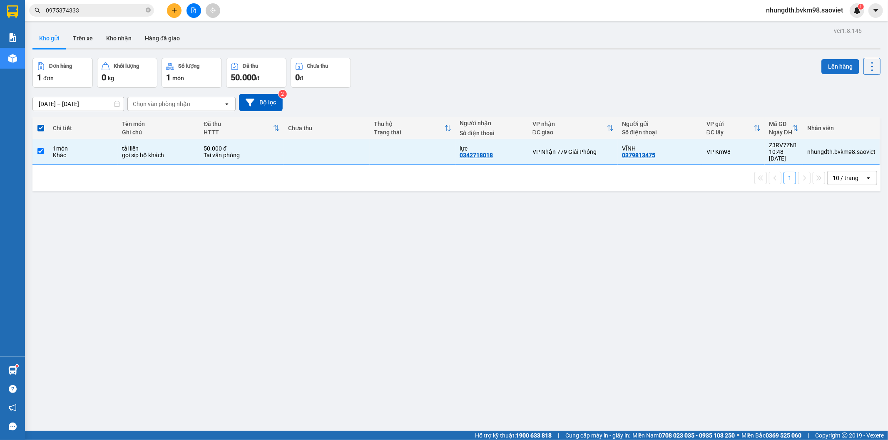
click at [834, 66] on button "Lên hàng" at bounding box center [840, 66] width 38 height 15
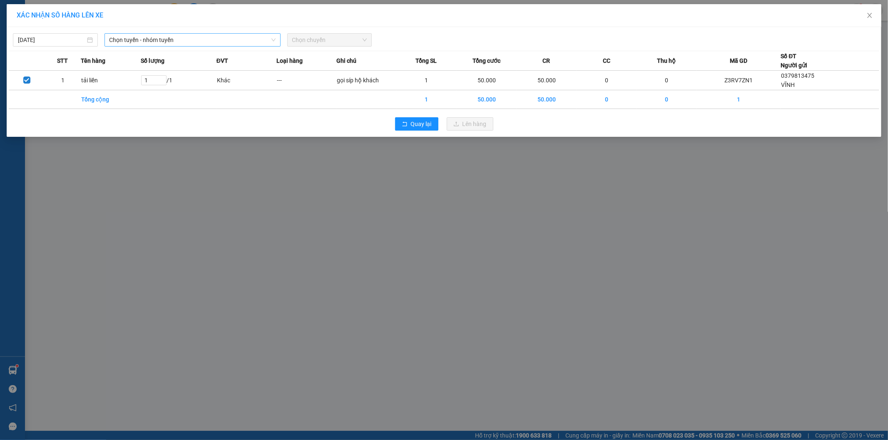
click at [181, 39] on span "Chọn tuyến - nhóm tuyến" at bounding box center [192, 40] width 166 height 12
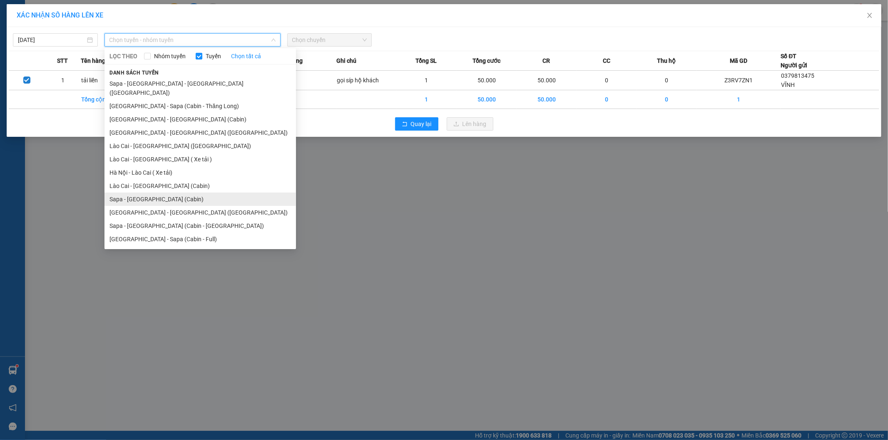
click at [159, 193] on li "Sapa - [GEOGRAPHIC_DATA] (Cabin)" at bounding box center [199, 199] width 191 height 13
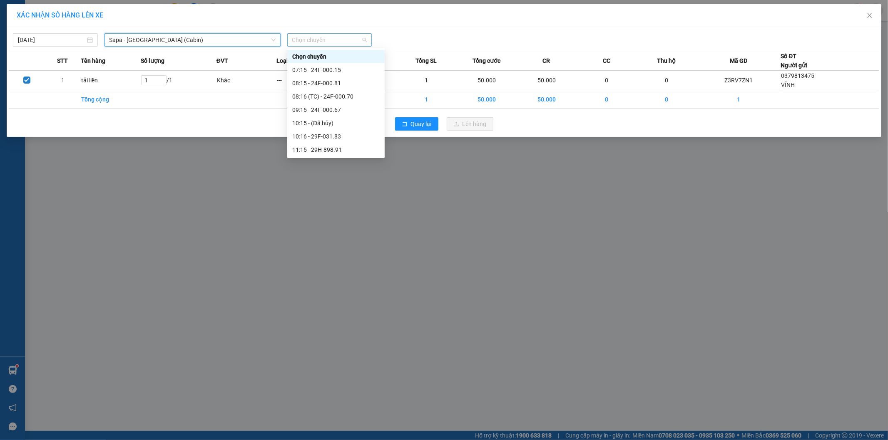
click at [325, 45] on span "Chọn chuyến" at bounding box center [329, 40] width 75 height 12
click at [326, 96] on div "08:16 (TC) - 24F-000.70" at bounding box center [335, 96] width 87 height 9
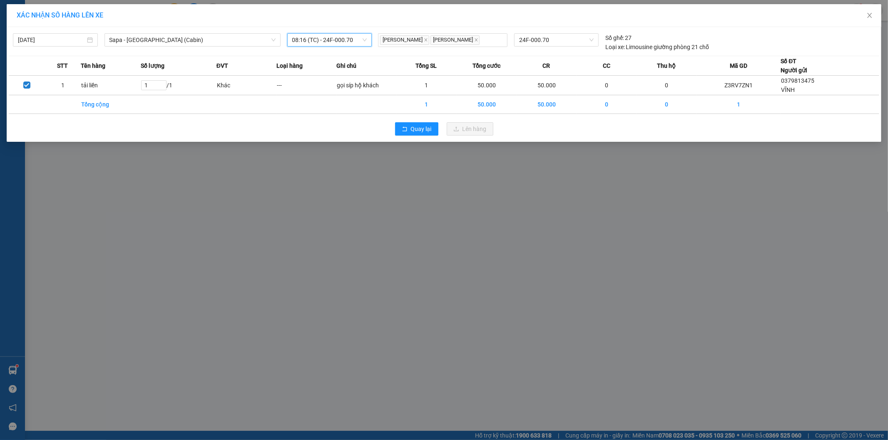
click at [351, 38] on span "08:16 (TC) - 24F-000.70" at bounding box center [329, 40] width 75 height 12
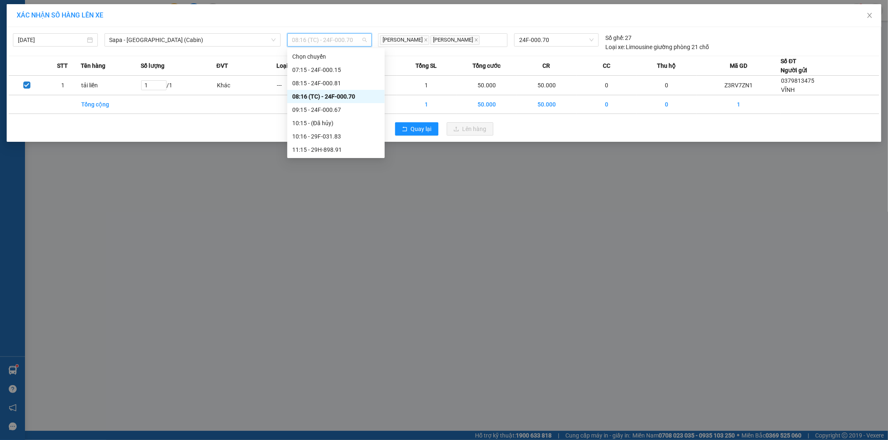
click at [344, 97] on div "08:16 (TC) - 24F-000.70" at bounding box center [335, 96] width 87 height 9
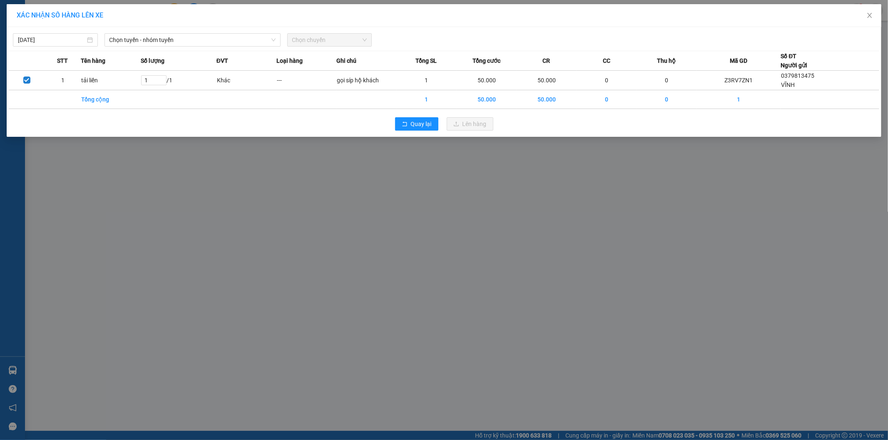
click at [322, 41] on span "Chọn chuyến" at bounding box center [329, 40] width 75 height 12
click at [185, 40] on span "Chọn tuyến - nhóm tuyến" at bounding box center [192, 40] width 166 height 12
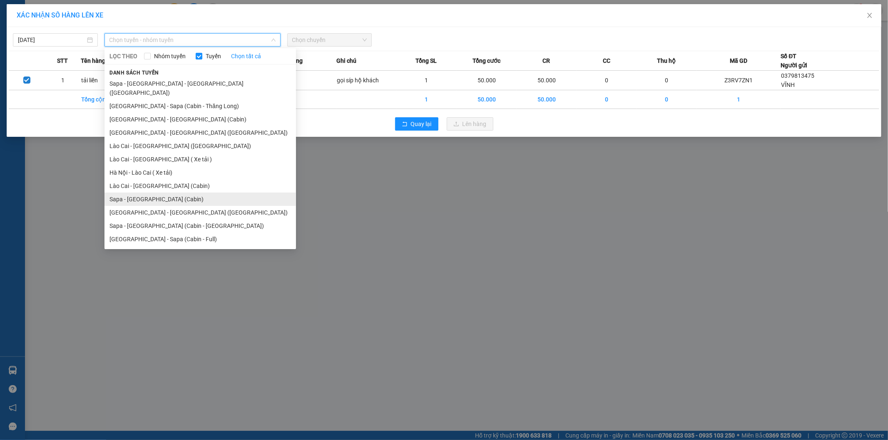
click at [143, 193] on li "Sapa - [GEOGRAPHIC_DATA] (Cabin)" at bounding box center [199, 199] width 191 height 13
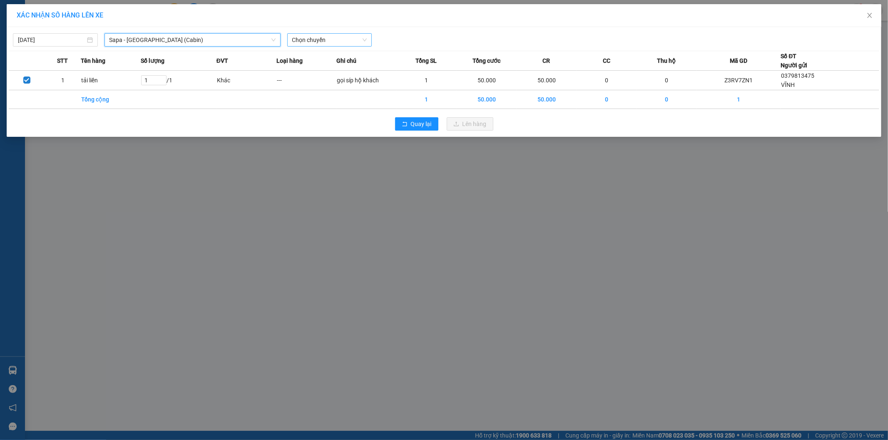
click at [323, 42] on span "Chọn chuyến" at bounding box center [329, 40] width 75 height 12
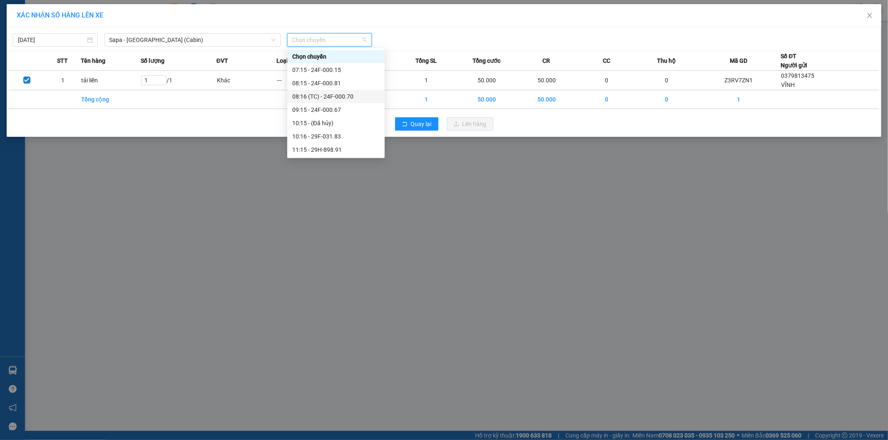
click at [325, 95] on div "08:16 (TC) - 24F-000.70" at bounding box center [335, 96] width 87 height 9
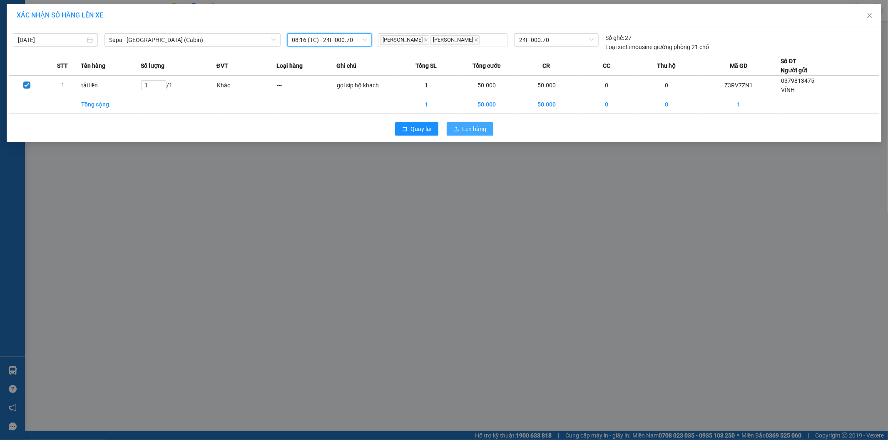
click at [462, 131] on button "Lên hàng" at bounding box center [470, 128] width 47 height 13
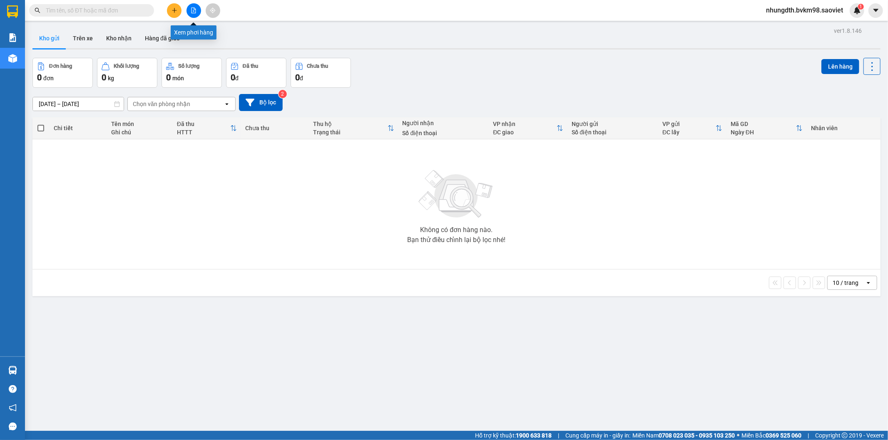
click at [190, 7] on button at bounding box center [193, 10] width 15 height 15
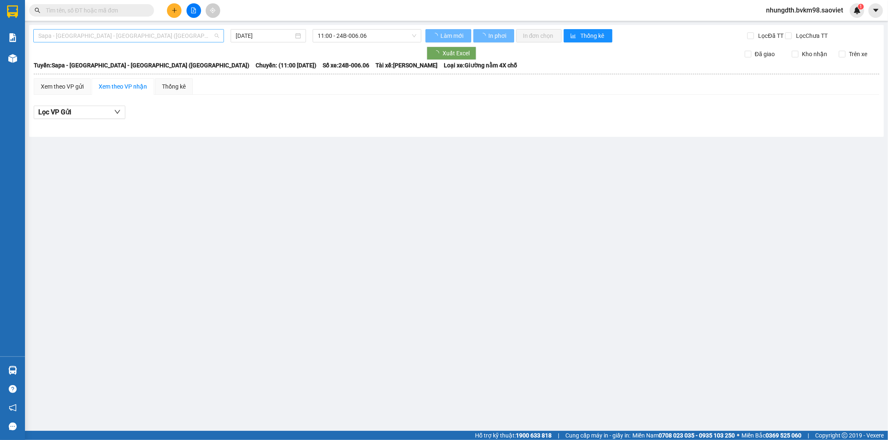
click at [133, 42] on div "Sapa - [GEOGRAPHIC_DATA] - [GEOGRAPHIC_DATA] ([GEOGRAPHIC_DATA])" at bounding box center [128, 35] width 191 height 13
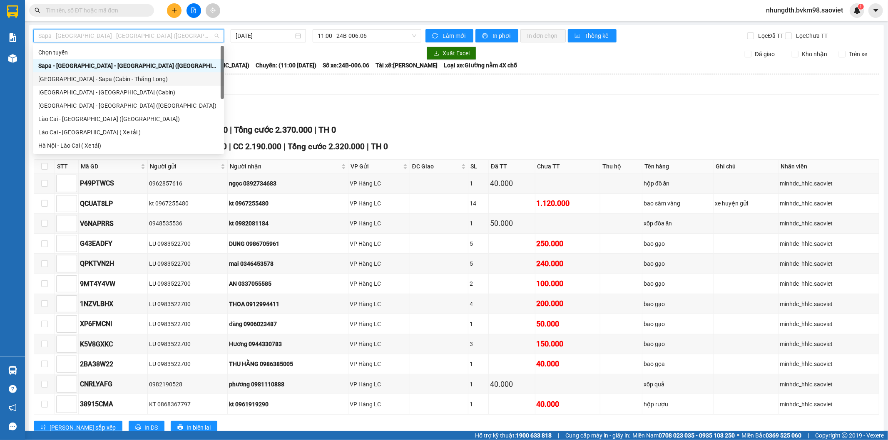
scroll to position [46, 0]
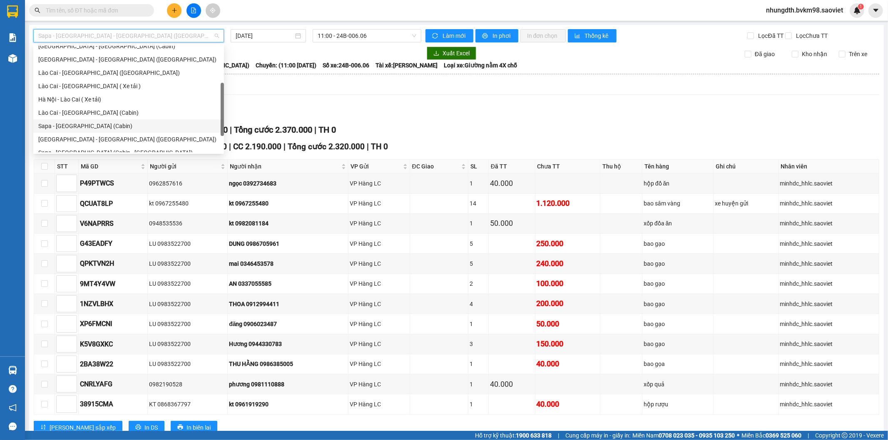
click at [85, 125] on div "Sapa - [GEOGRAPHIC_DATA] (Cabin)" at bounding box center [128, 126] width 181 height 9
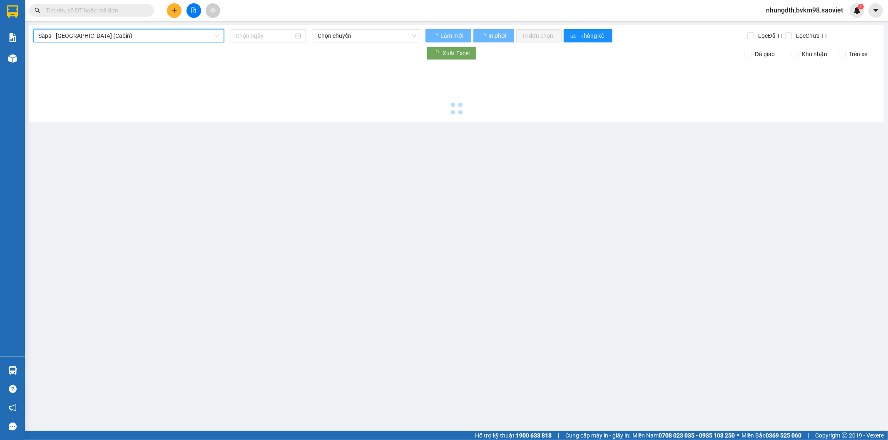
type input "[DATE]"
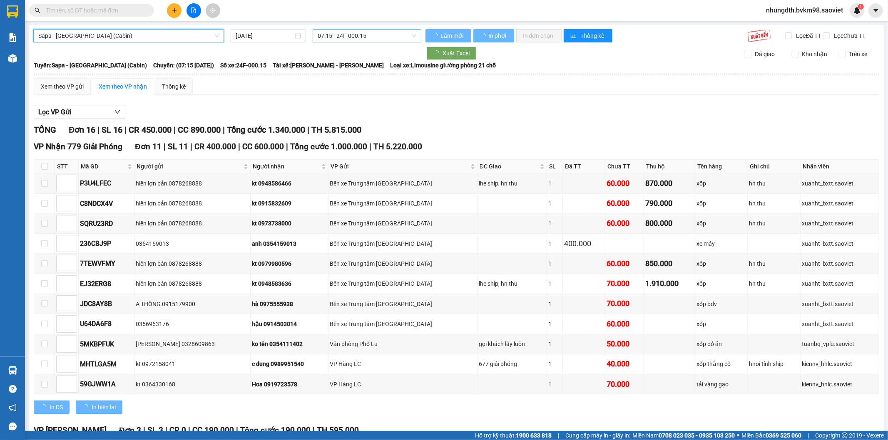
click at [339, 37] on span "07:15 - 24F-000.15" at bounding box center [367, 36] width 98 height 12
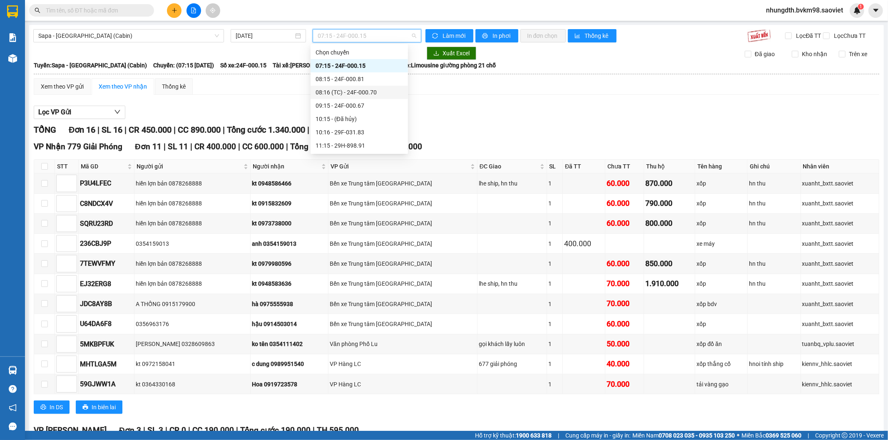
click at [357, 93] on div "08:16 (TC) - 24F-000.70" at bounding box center [358, 92] width 87 height 9
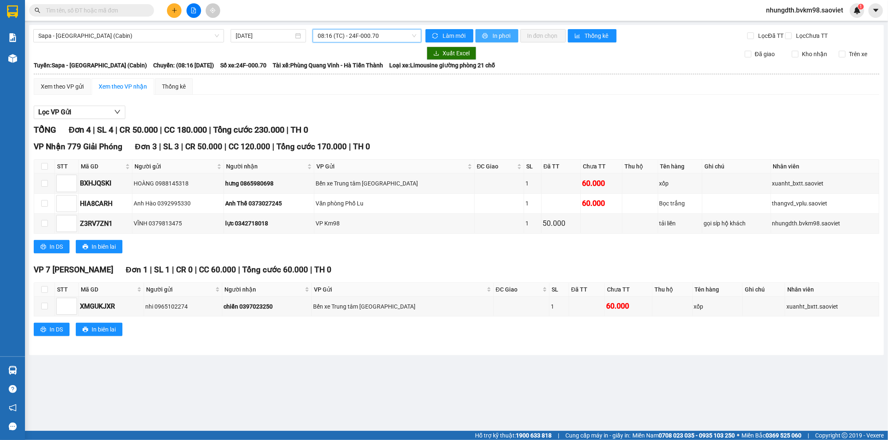
drag, startPoint x: 486, startPoint y: 39, endPoint x: 487, endPoint y: 51, distance: 12.5
click at [487, 39] on icon "printer" at bounding box center [485, 36] width 6 height 6
